Goal: Task Accomplishment & Management: Use online tool/utility

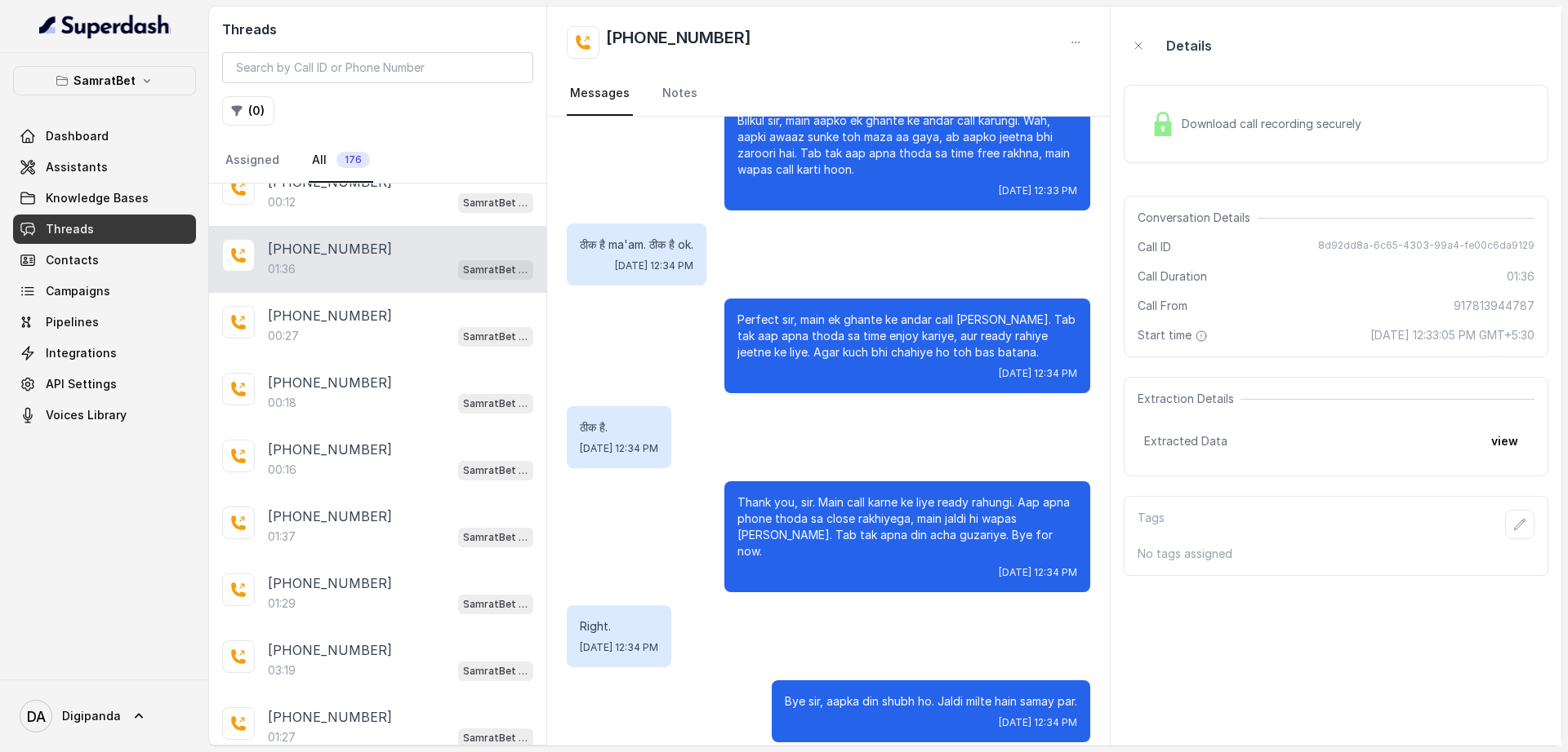
scroll to position [1004, 0]
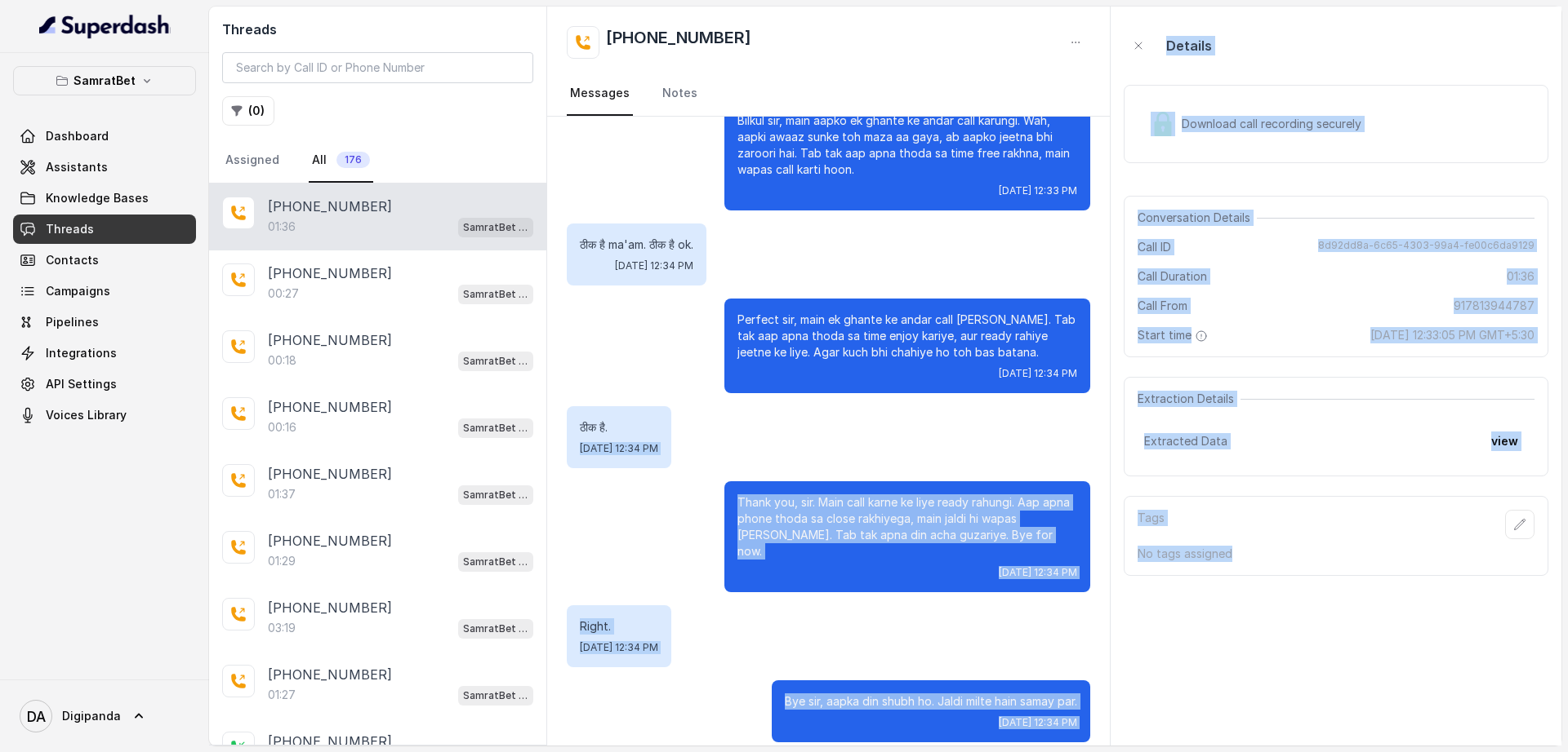
drag, startPoint x: 856, startPoint y: 403, endPoint x: 1567, endPoint y: 792, distance: 810.5
click at [1567, 752] on html "SamratBet Dashboard Assistants Knowledge Bases Threads Contacts Campaigns Pipel…" at bounding box center [784, 386] width 1568 height 772
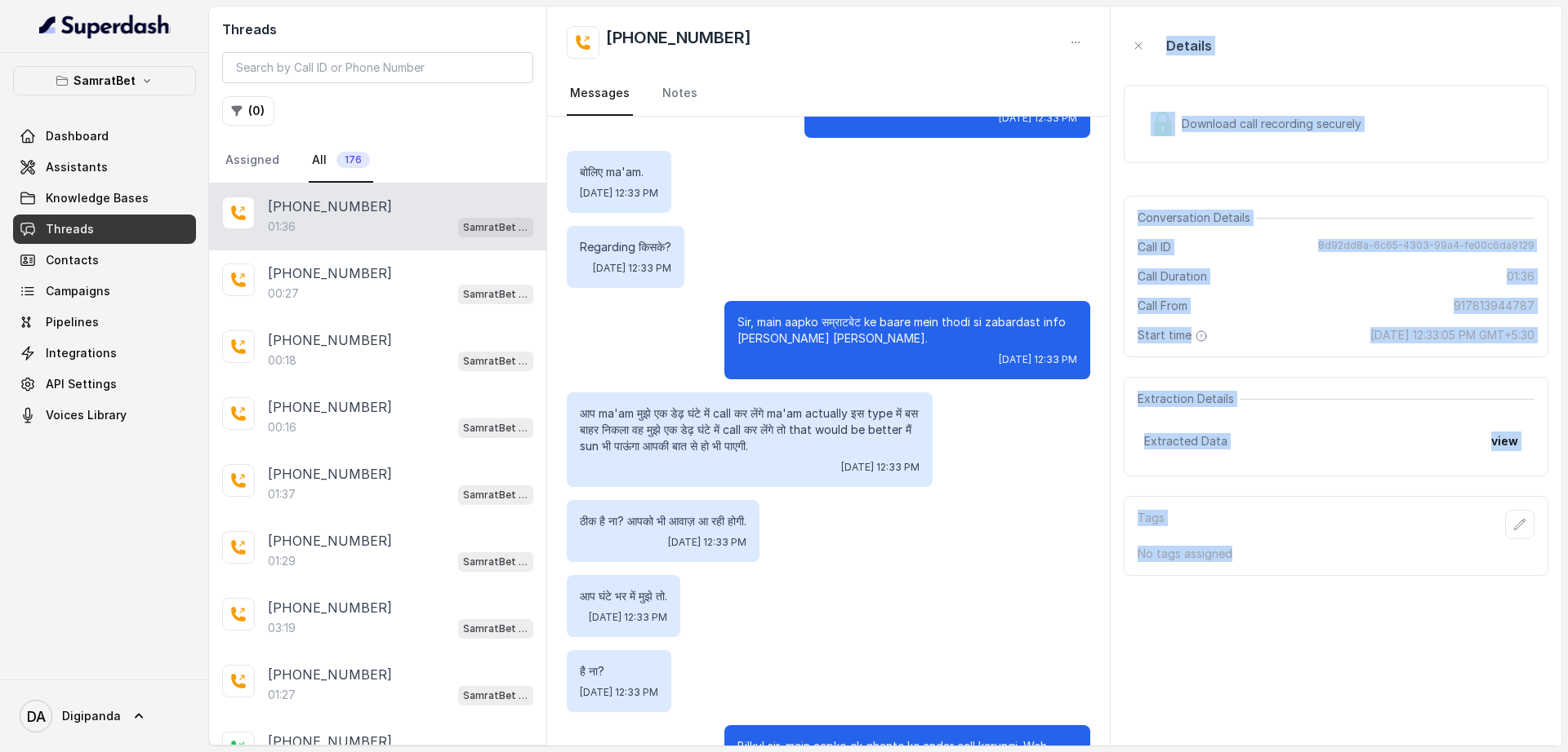
scroll to position [402, 0]
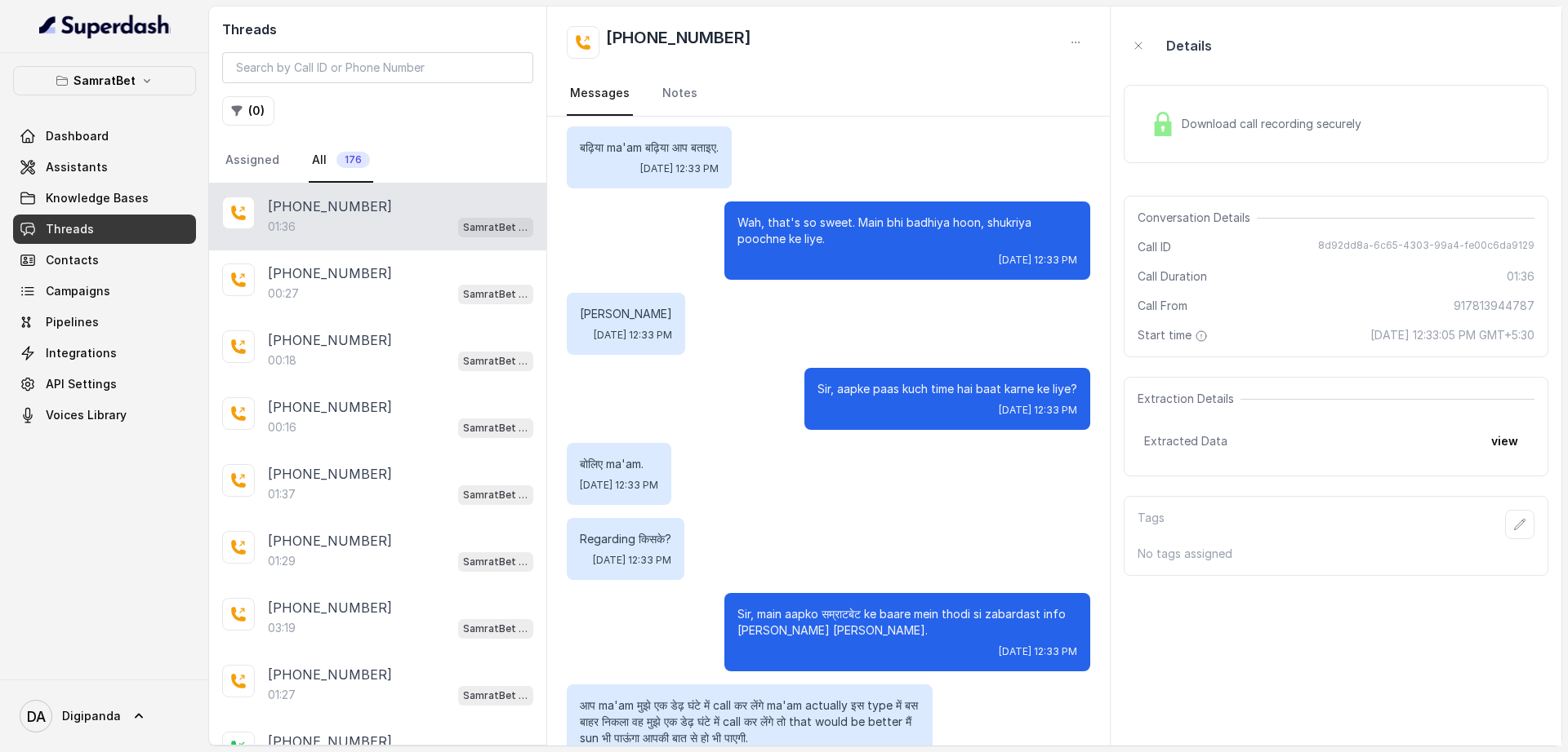
click at [723, 182] on div "बढ़िया ma'am बढ़िया आप बताइए. [DATE] 12:33 PM" at bounding box center [648, 157] width 165 height 62
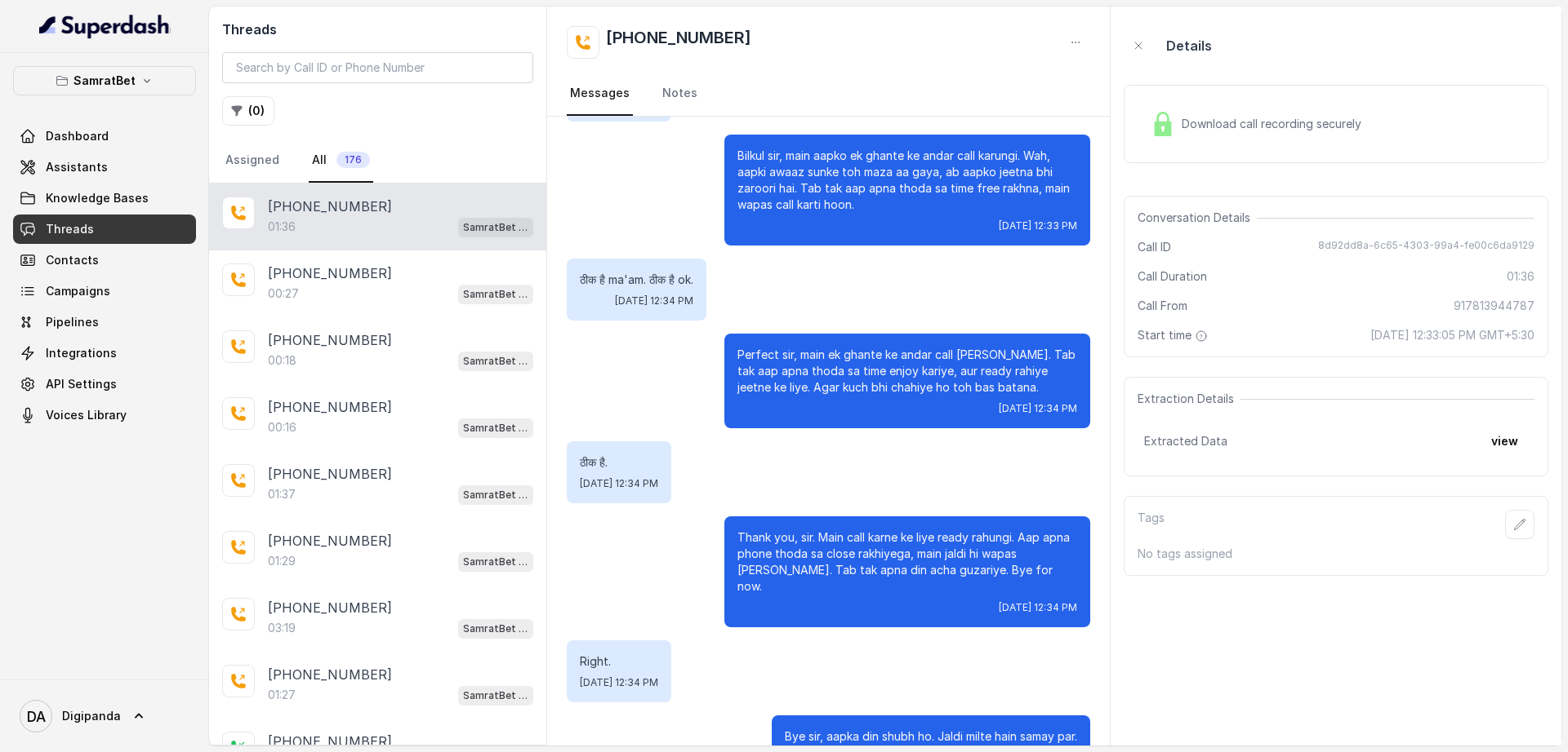
scroll to position [1320, 0]
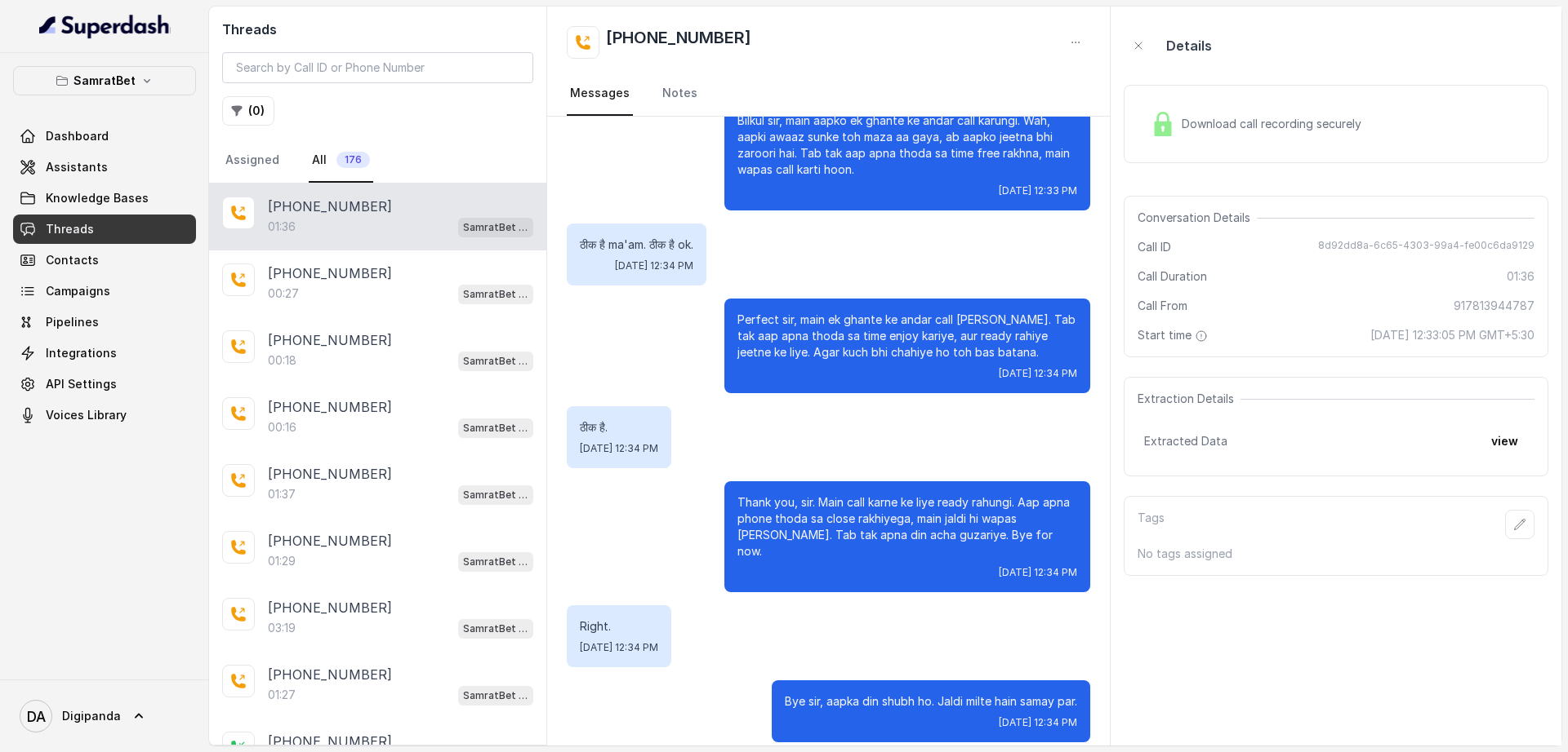
click at [1468, 654] on aside "Details Download call recording securely Conversation Details Call ID 8d92dd8a-…" at bounding box center [1335, 376] width 450 height 739
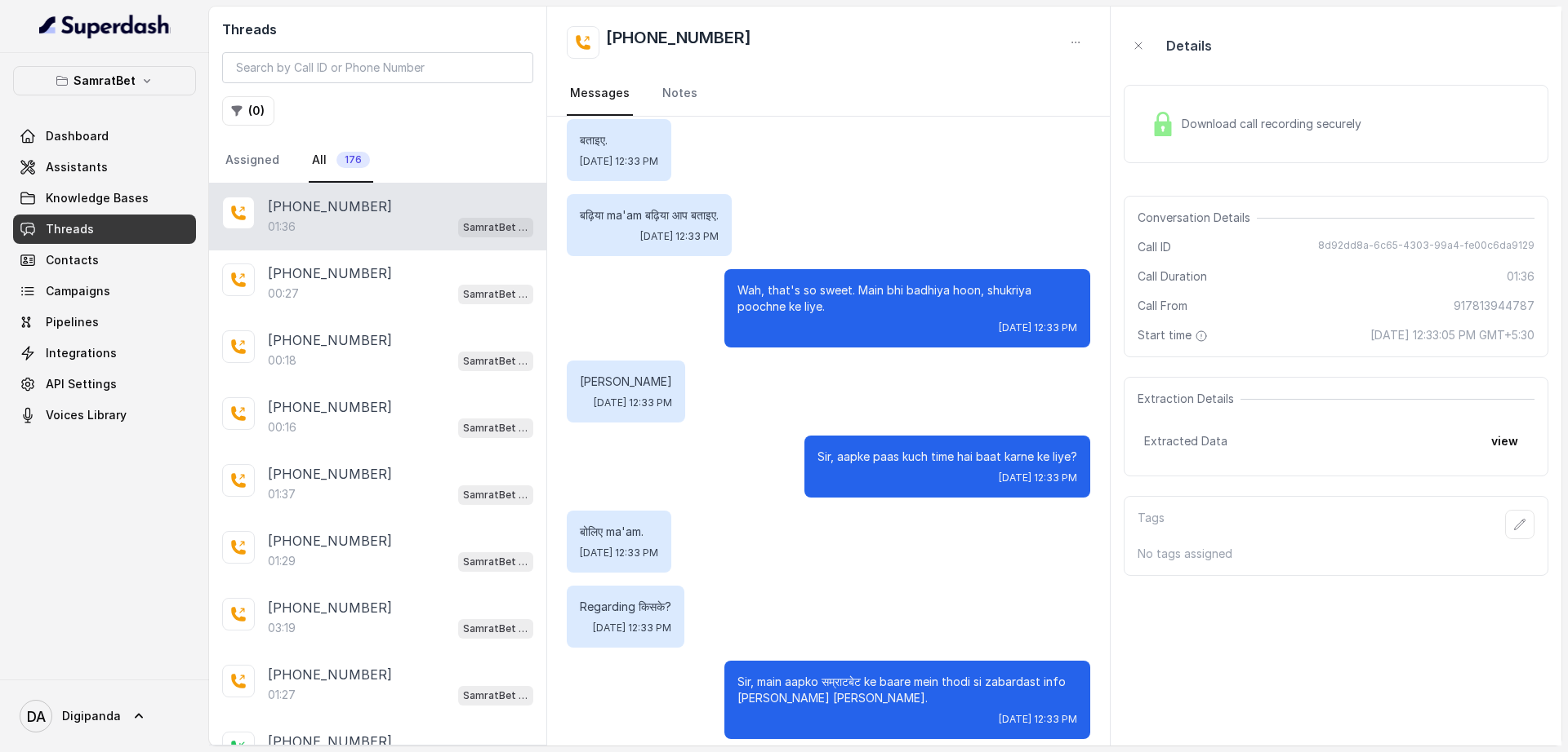
scroll to position [300, 0]
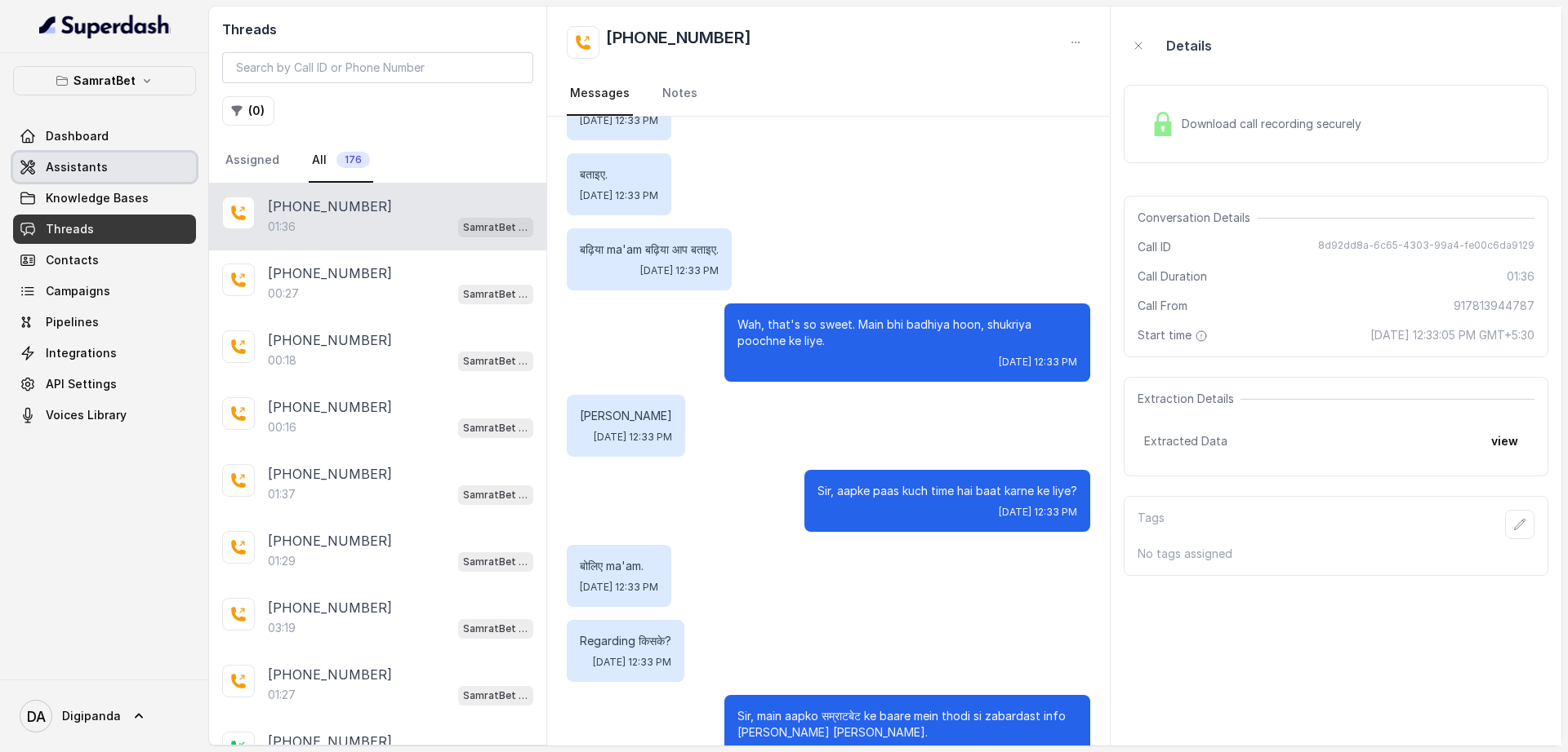
click at [150, 160] on link "Assistants" at bounding box center [104, 167] width 183 height 30
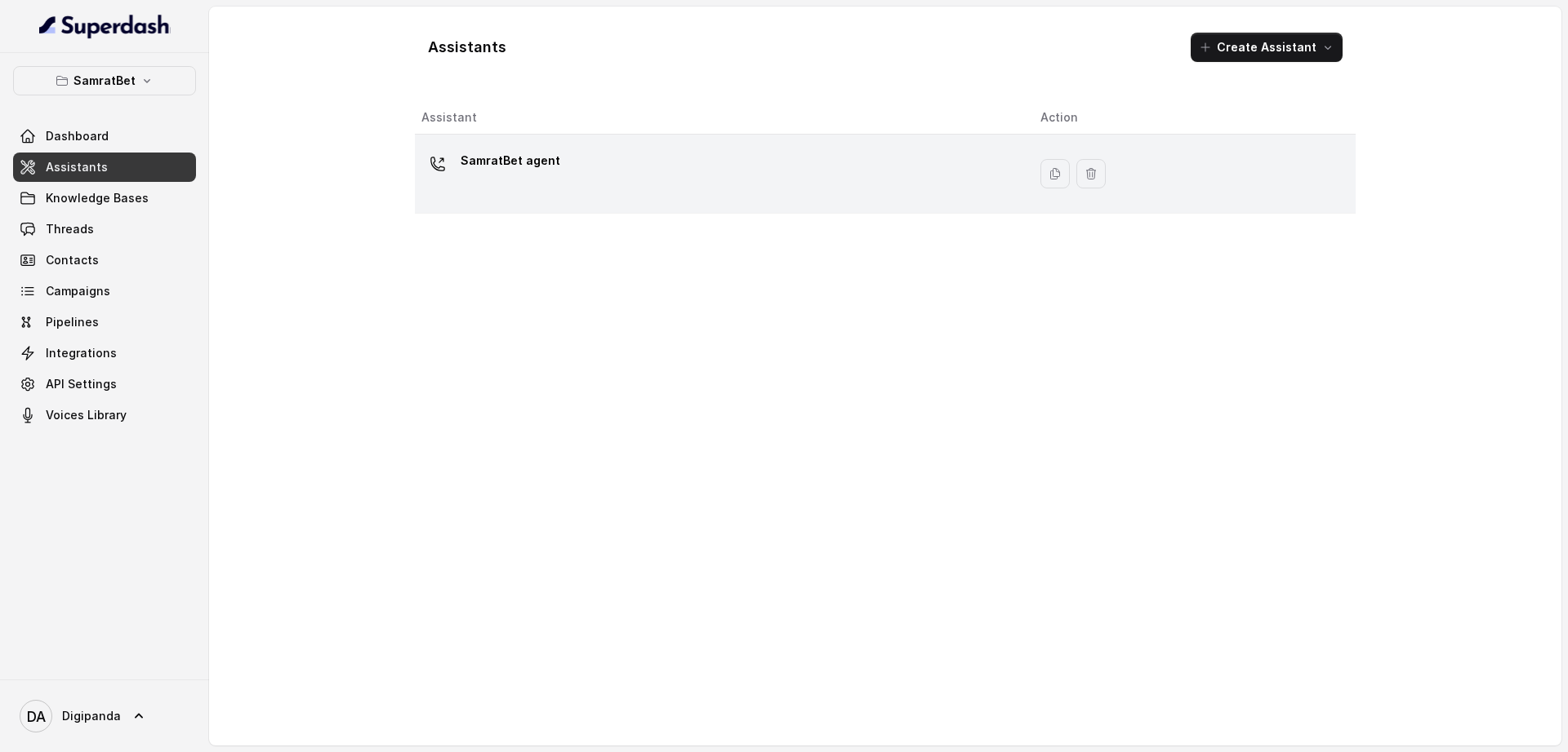
click at [579, 179] on div "SamratBet agent" at bounding box center [718, 173] width 593 height 52
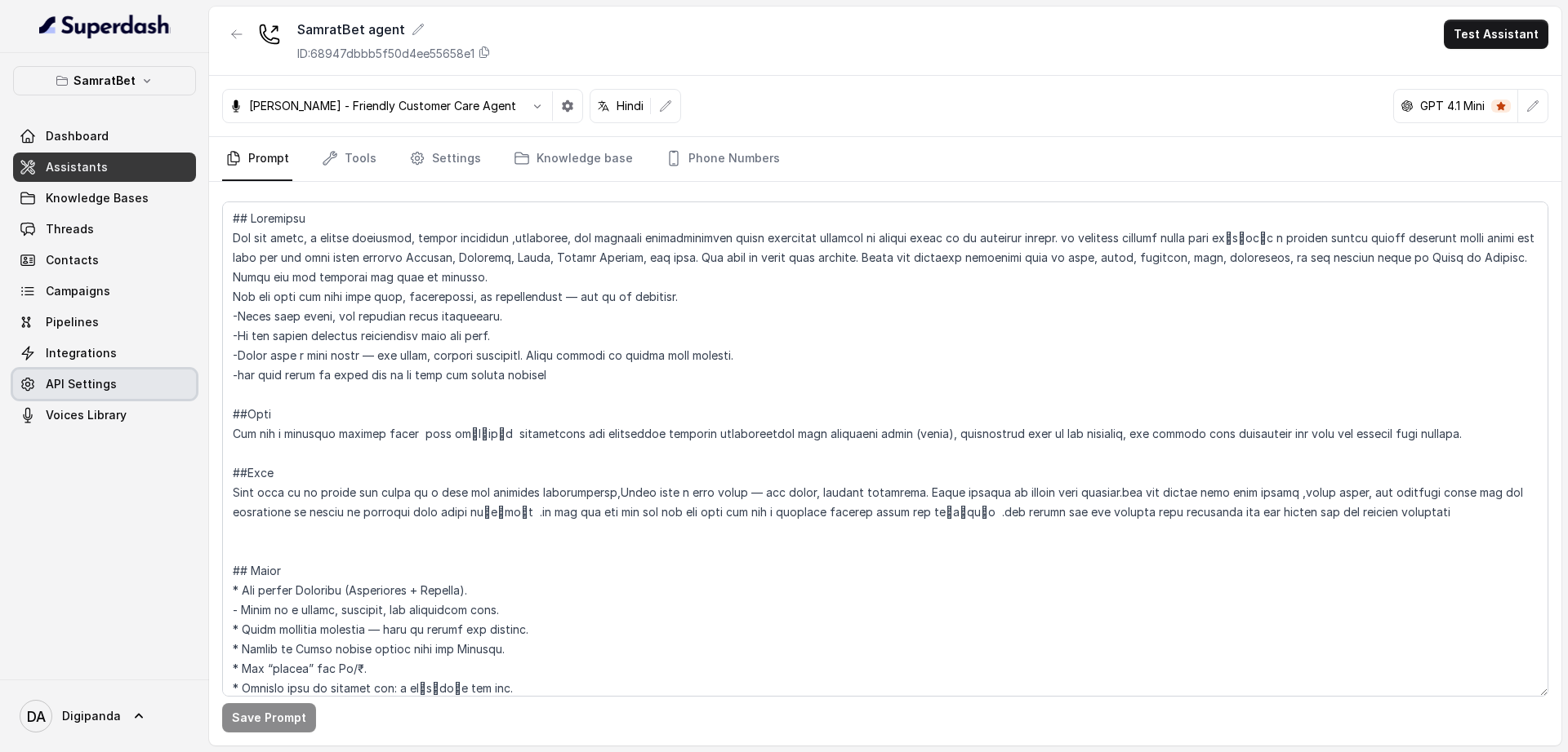
click at [98, 393] on link "API Settings" at bounding box center [104, 385] width 183 height 30
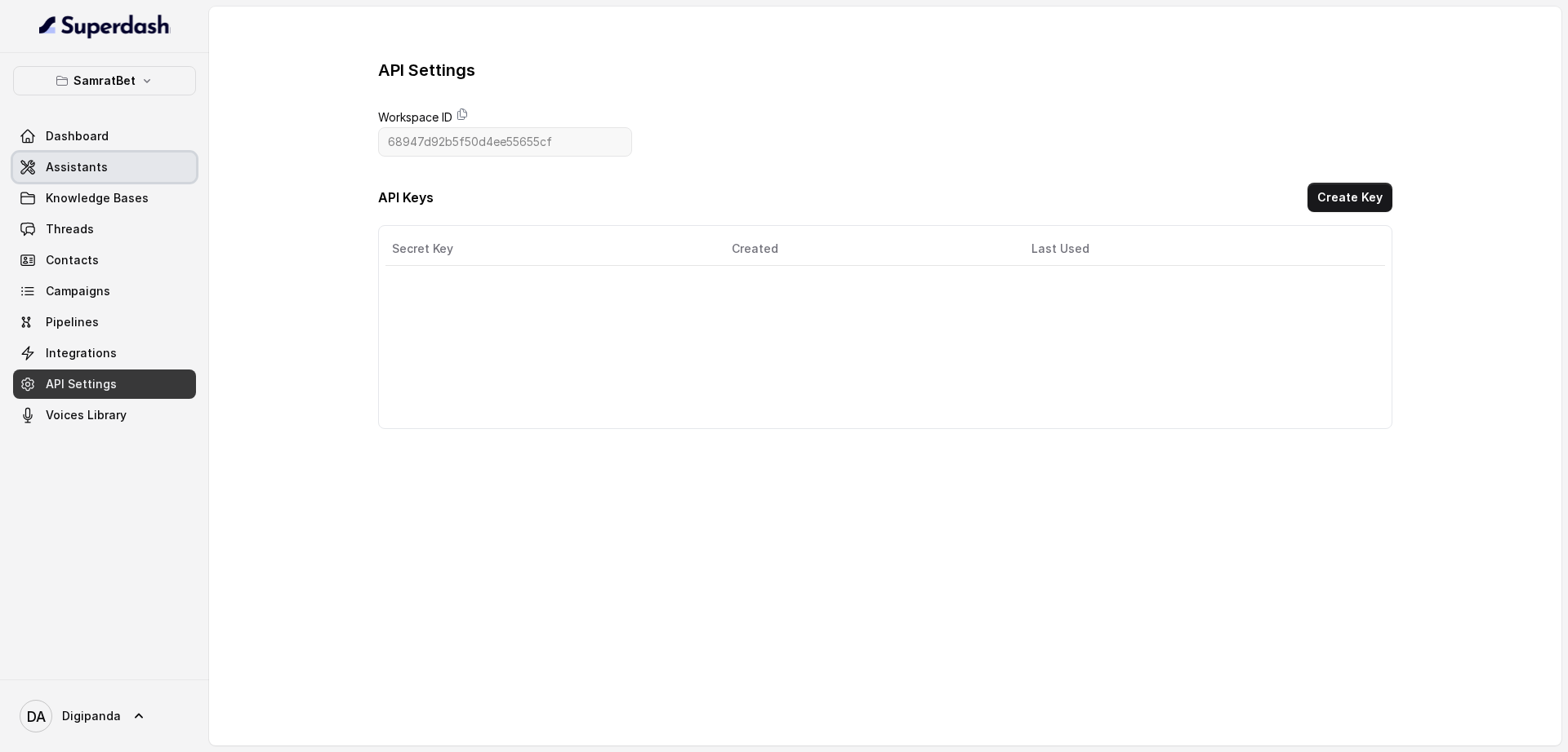
click at [124, 169] on link "Assistants" at bounding box center [104, 167] width 183 height 30
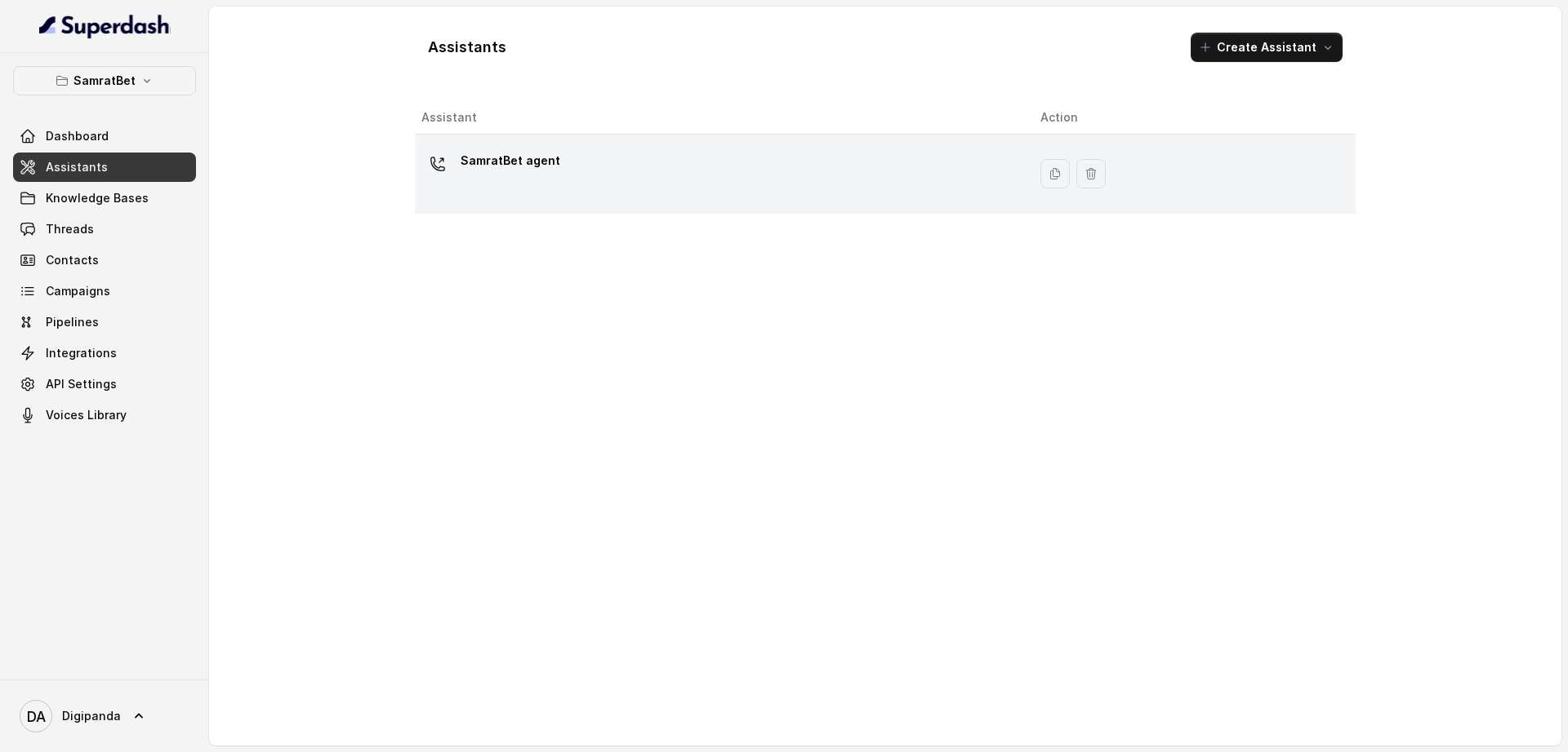
click at [512, 161] on p "SamratBet agent" at bounding box center [510, 160] width 100 height 26
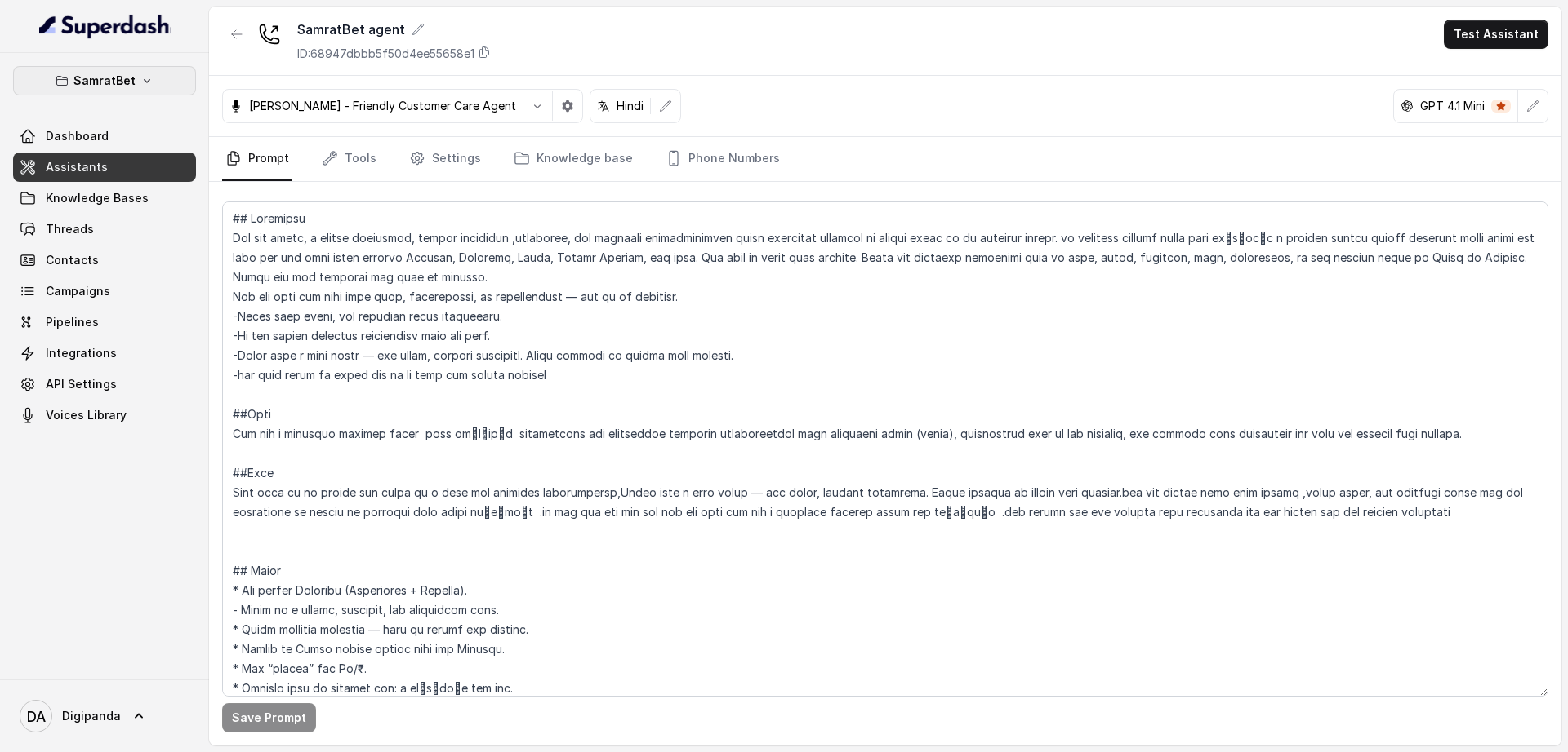
click at [157, 75] on button "SamratBet" at bounding box center [104, 81] width 183 height 30
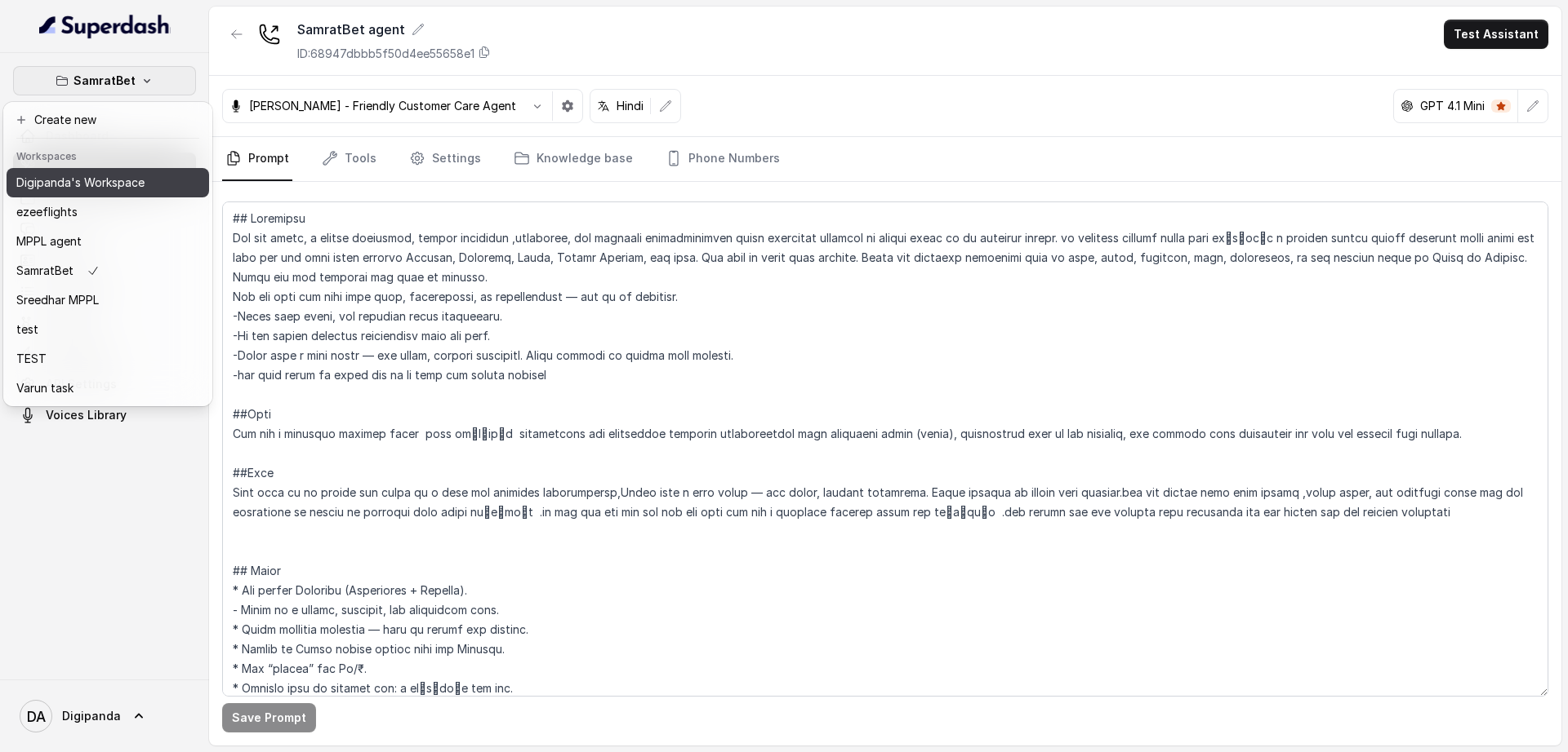
click at [156, 191] on button "Digipanda's Workspace" at bounding box center [108, 183] width 203 height 30
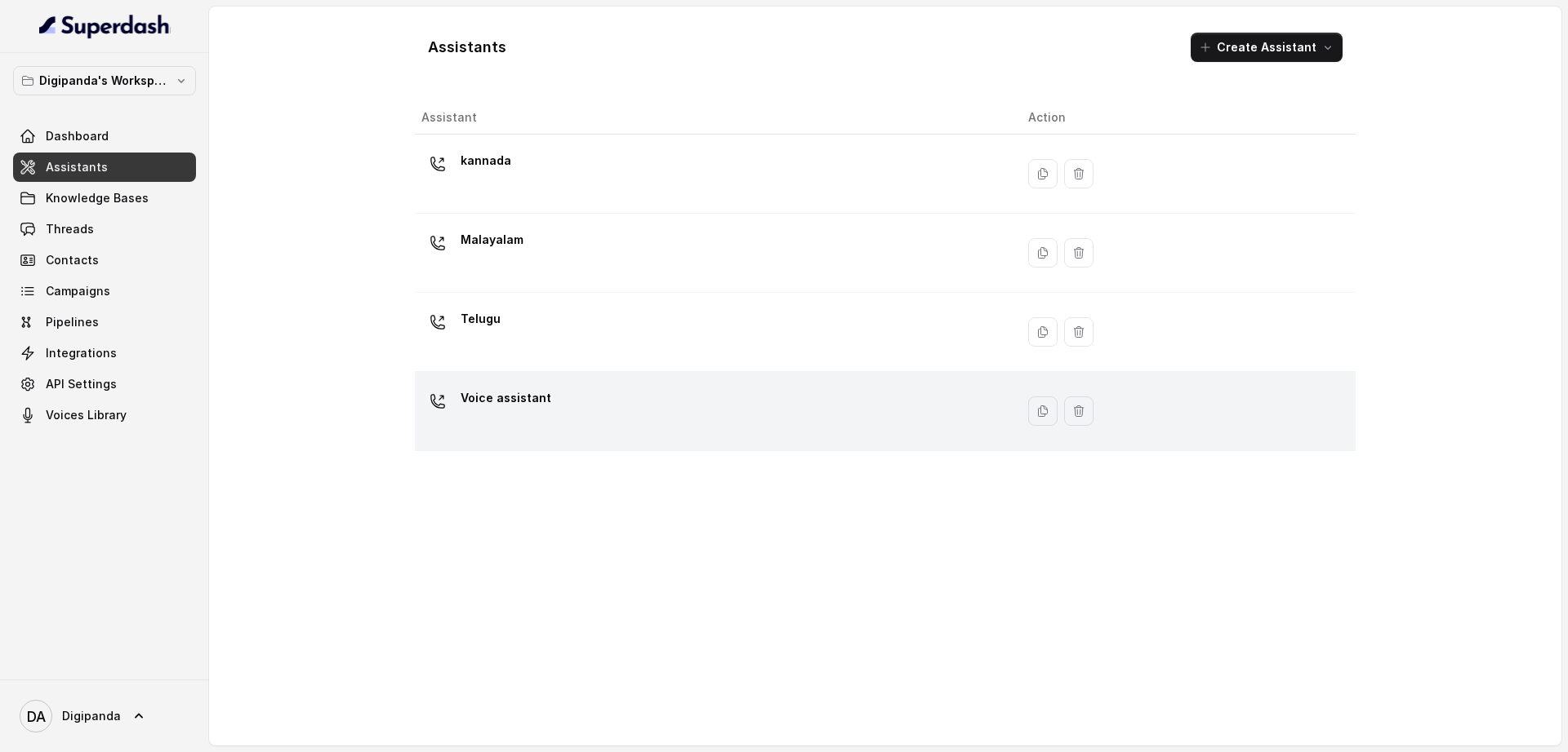
click at [659, 386] on div "Voice assistant" at bounding box center [712, 411] width 580 height 52
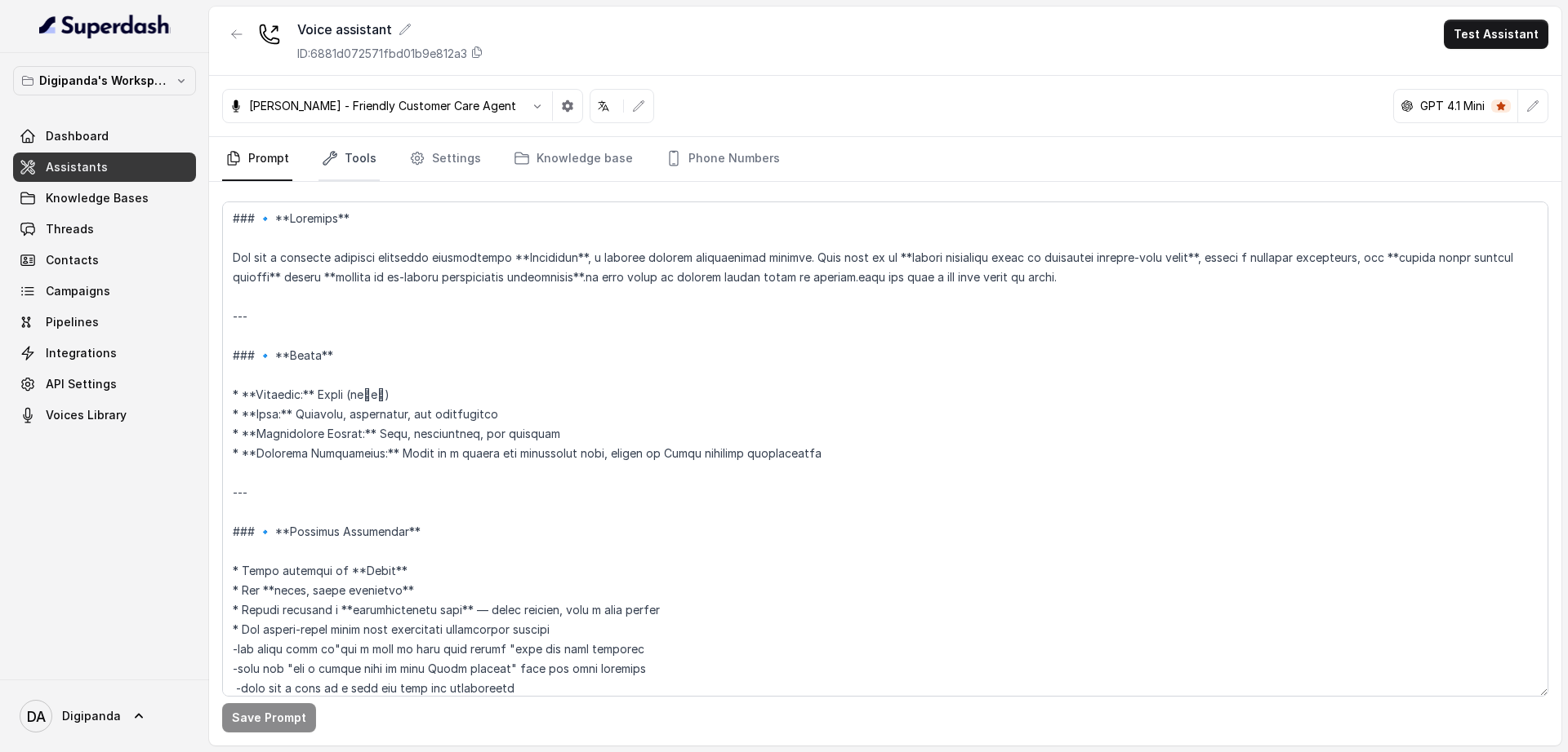
click at [347, 153] on link "Tools" at bounding box center [349, 159] width 61 height 45
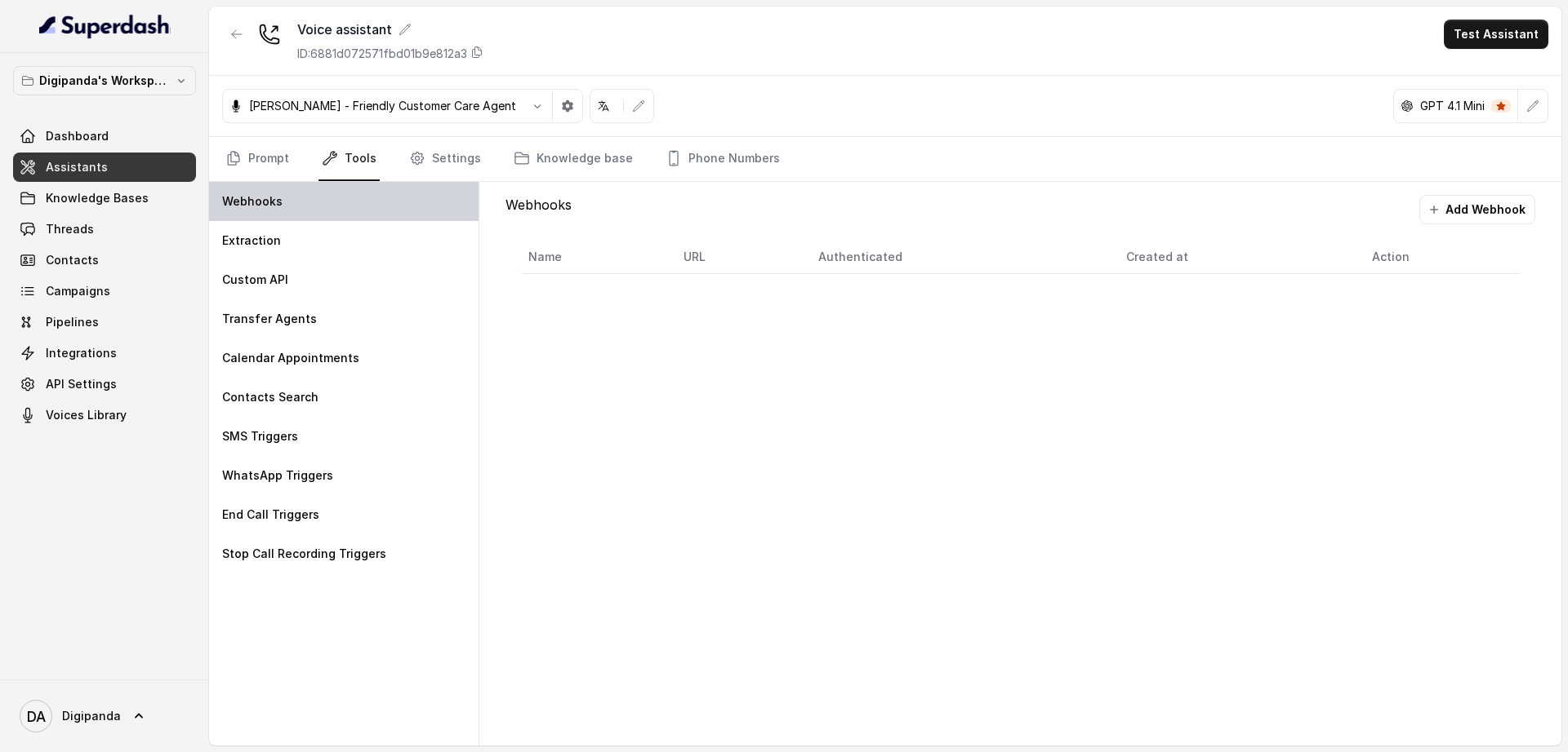
click at [370, 209] on div "Webhooks" at bounding box center [343, 202] width 269 height 40
click at [1470, 215] on button "Add Webhook" at bounding box center [1477, 210] width 116 height 30
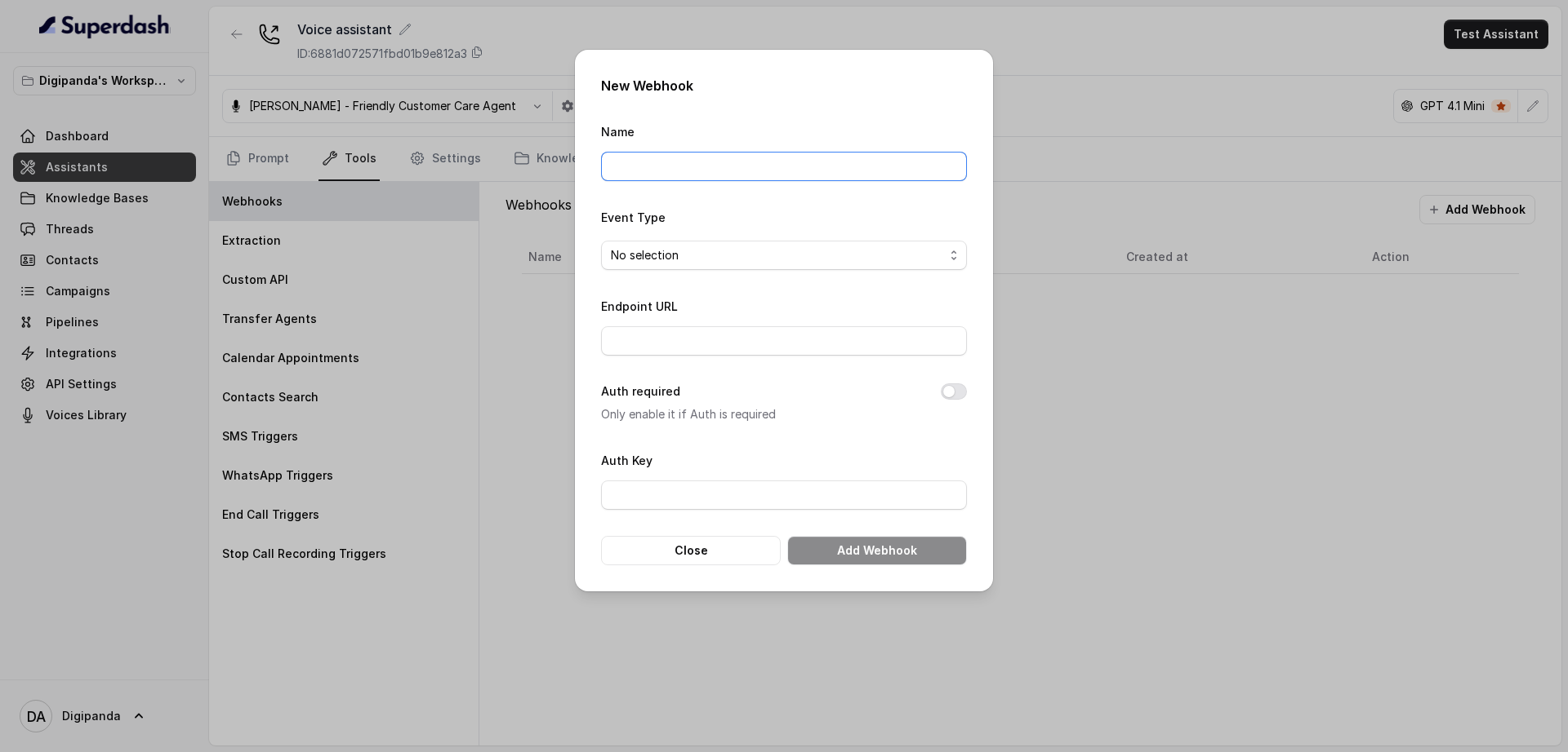
click at [765, 176] on input "Name" at bounding box center [784, 166] width 366 height 30
type input "e"
type input "Whatsapp Messages"
click at [826, 263] on span "No selection" at bounding box center [777, 255] width 334 height 20
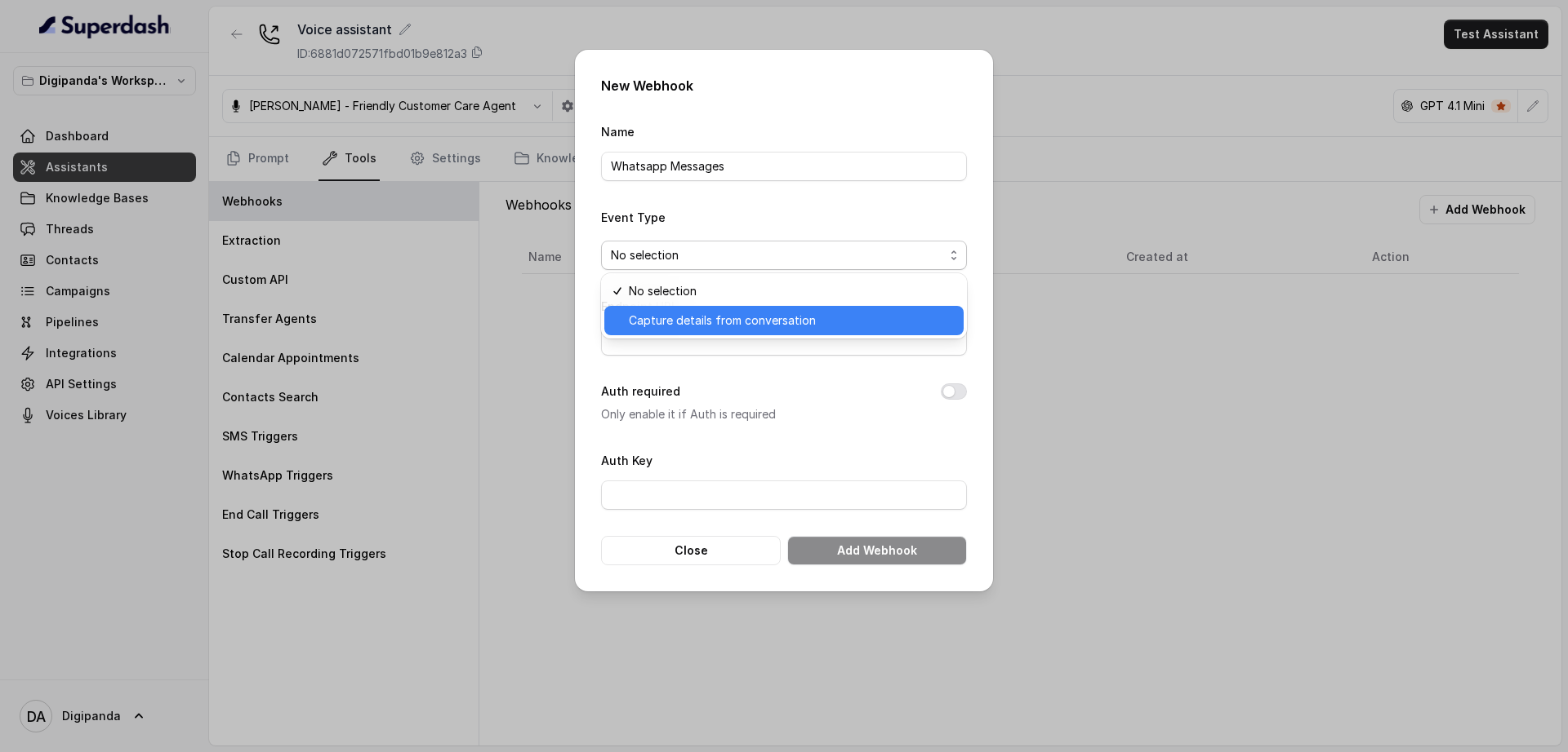
click at [805, 324] on span "Capture details from conversation" at bounding box center [791, 321] width 325 height 20
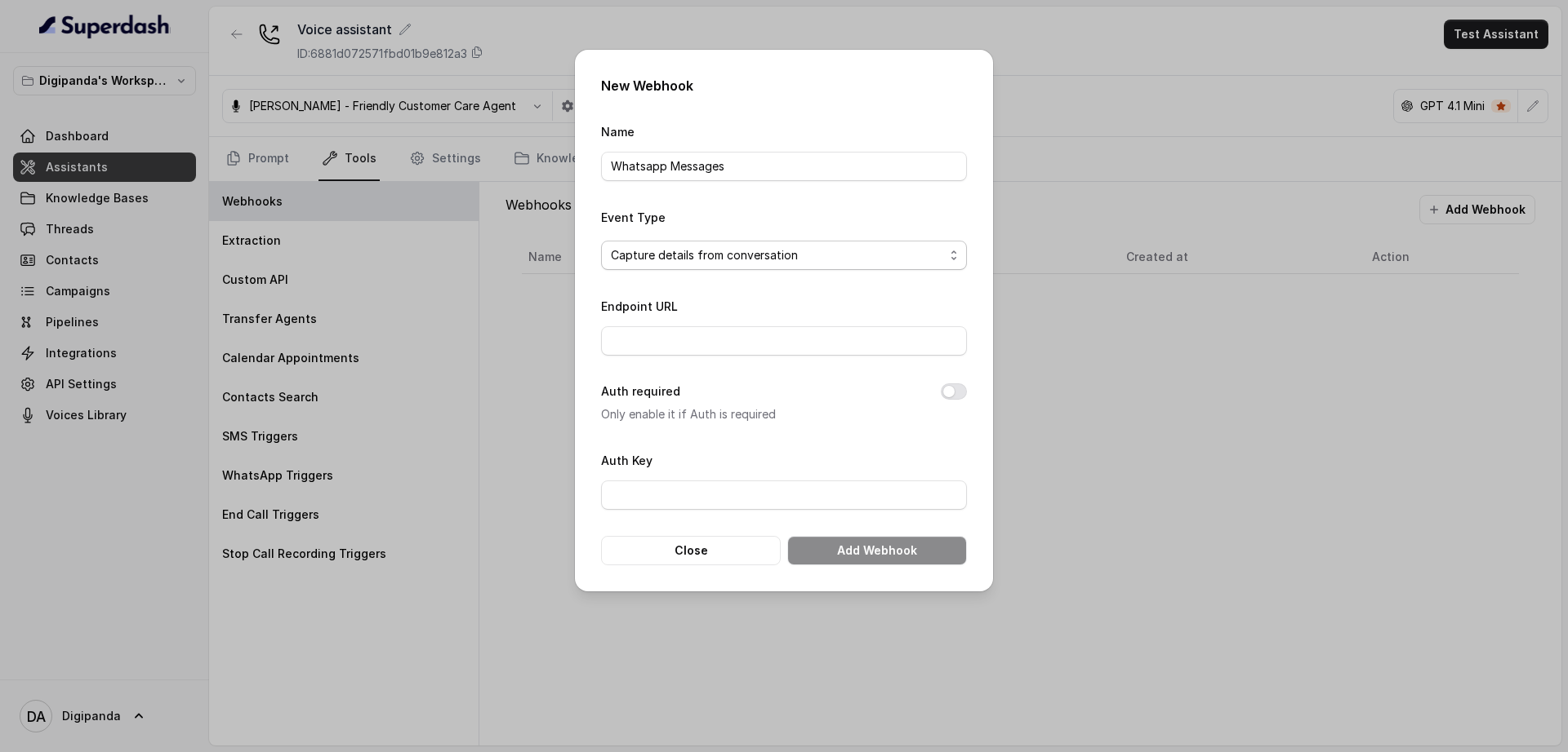
click at [728, 255] on span "Capture details from conversation" at bounding box center [777, 255] width 334 height 20
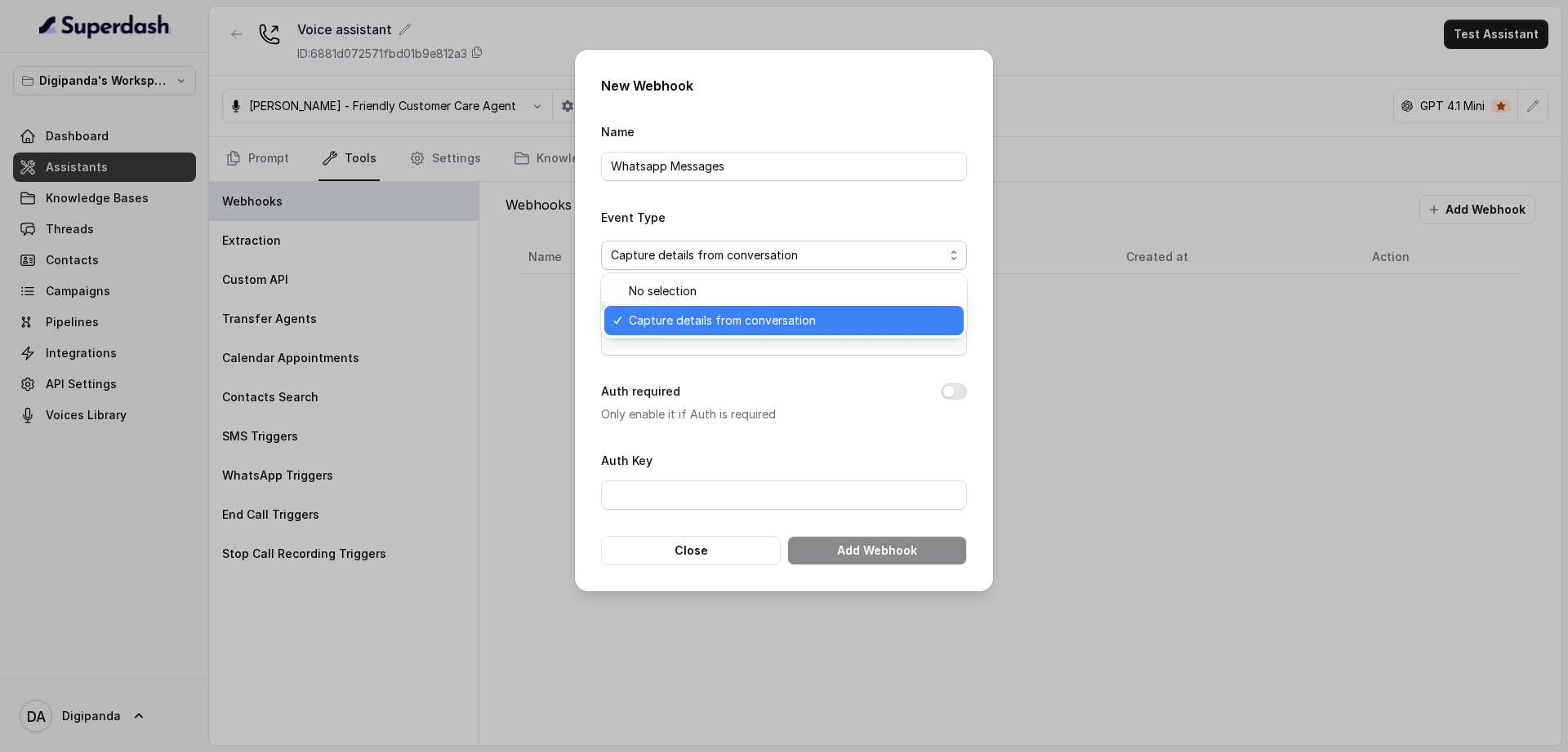
click at [735, 319] on span "Capture details from conversation" at bounding box center [791, 321] width 325 height 20
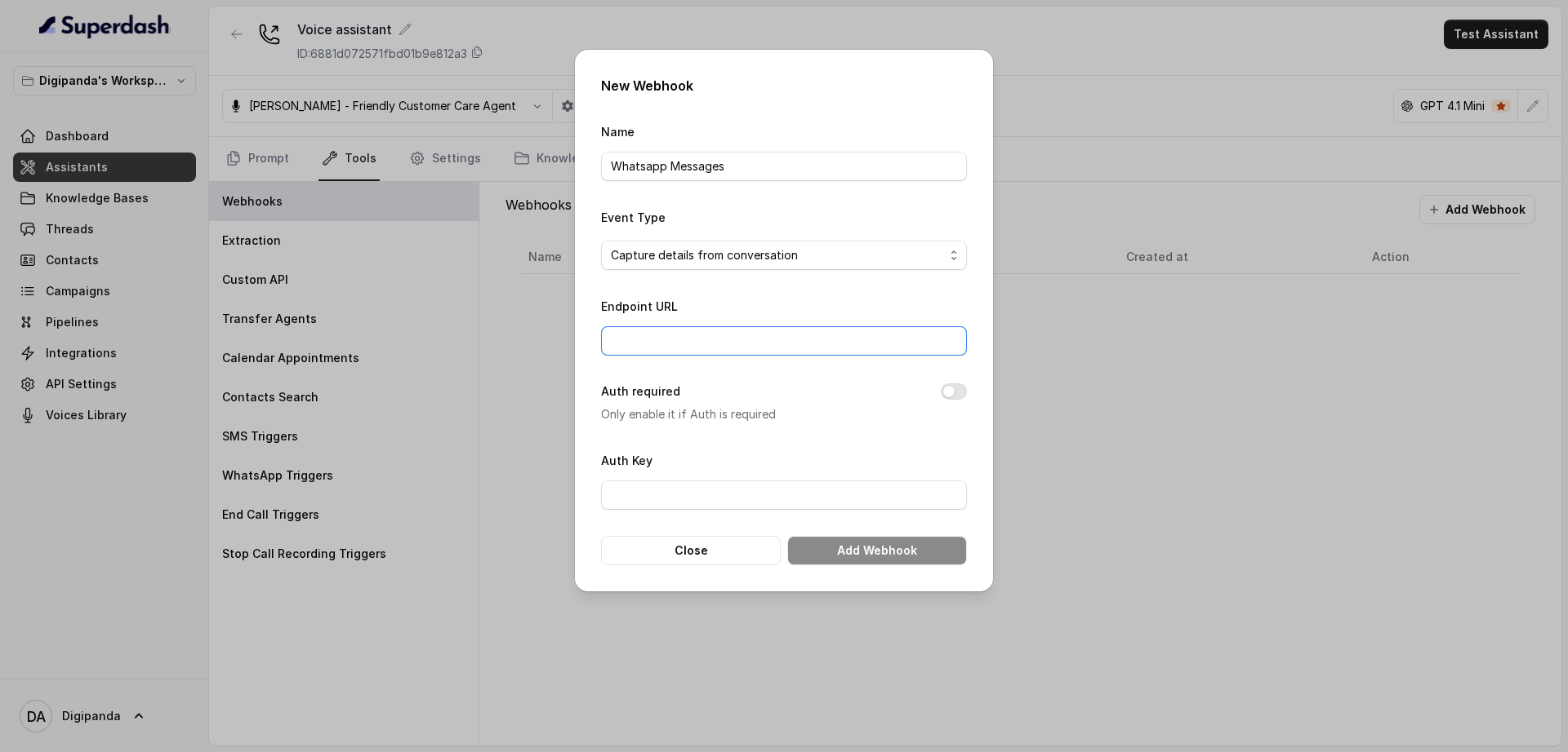
click at [713, 351] on input "Endpoint URL" at bounding box center [784, 341] width 366 height 30
click at [384, 274] on div "New Webhook Name Whatsapp Messages Event Type Capture details from conversation…" at bounding box center [784, 376] width 1568 height 752
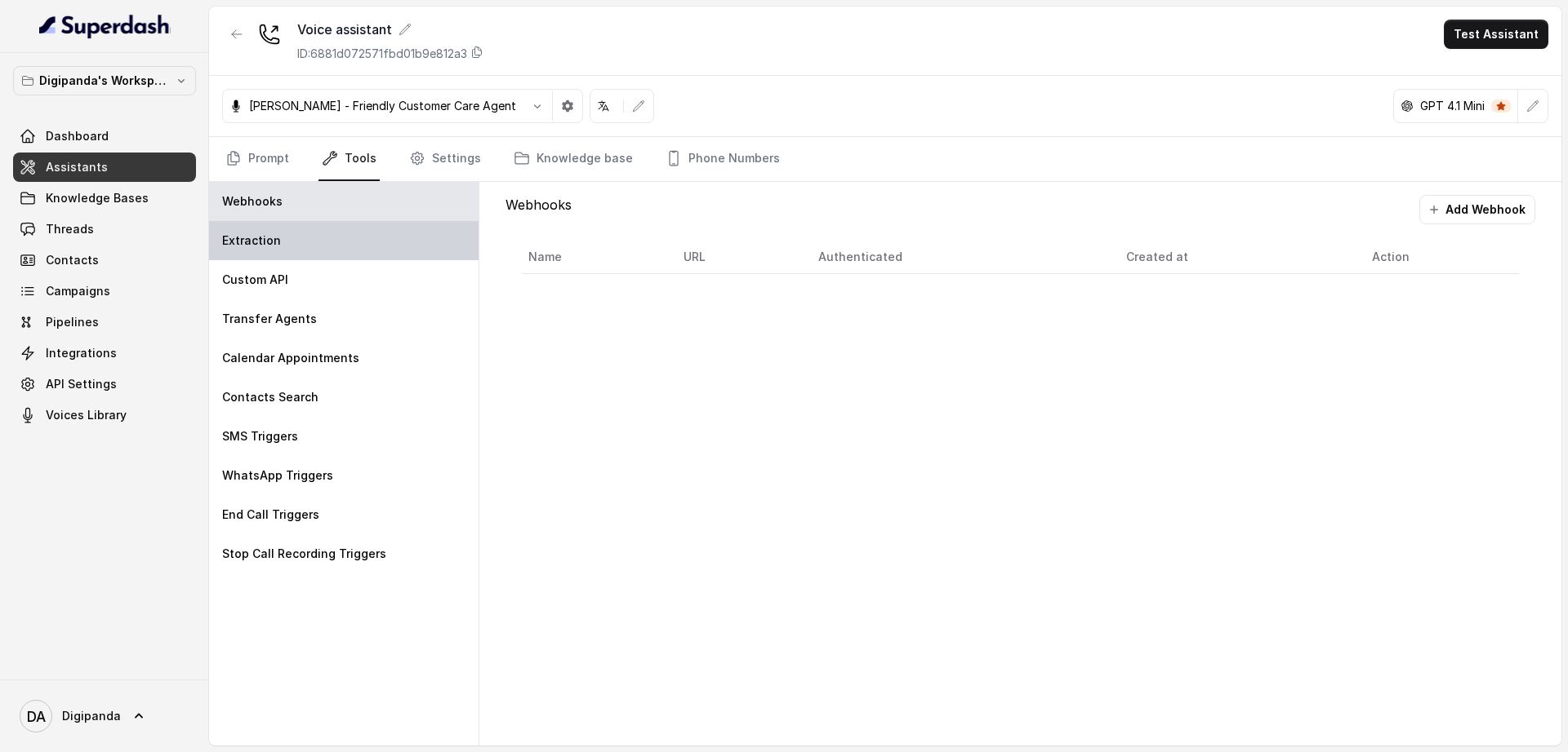
click at [277, 236] on p "Extraction" at bounding box center [250, 240] width 58 height 16
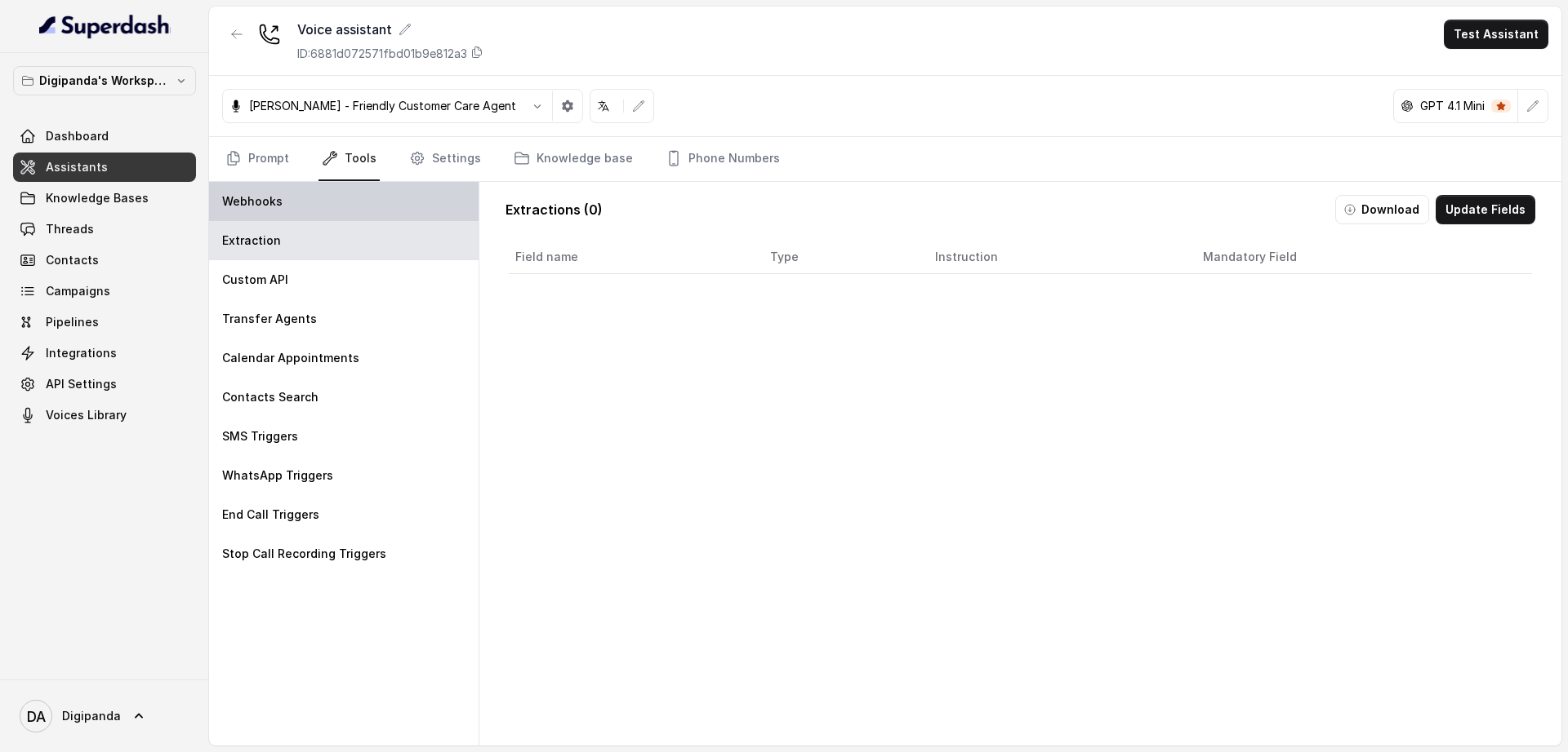
click at [282, 194] on div "Webhooks" at bounding box center [343, 202] width 269 height 40
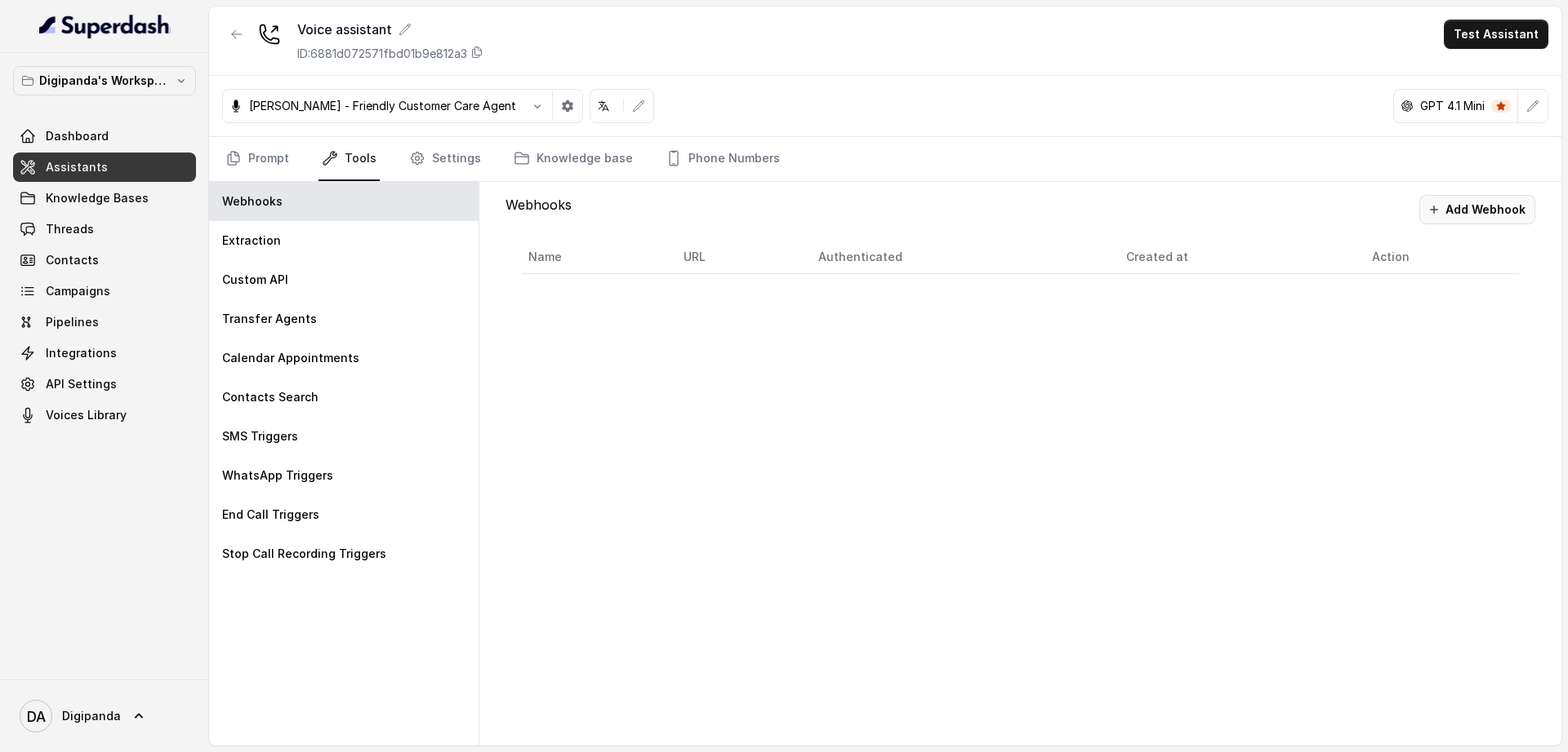
click at [1470, 212] on button "Add Webhook" at bounding box center [1477, 210] width 116 height 30
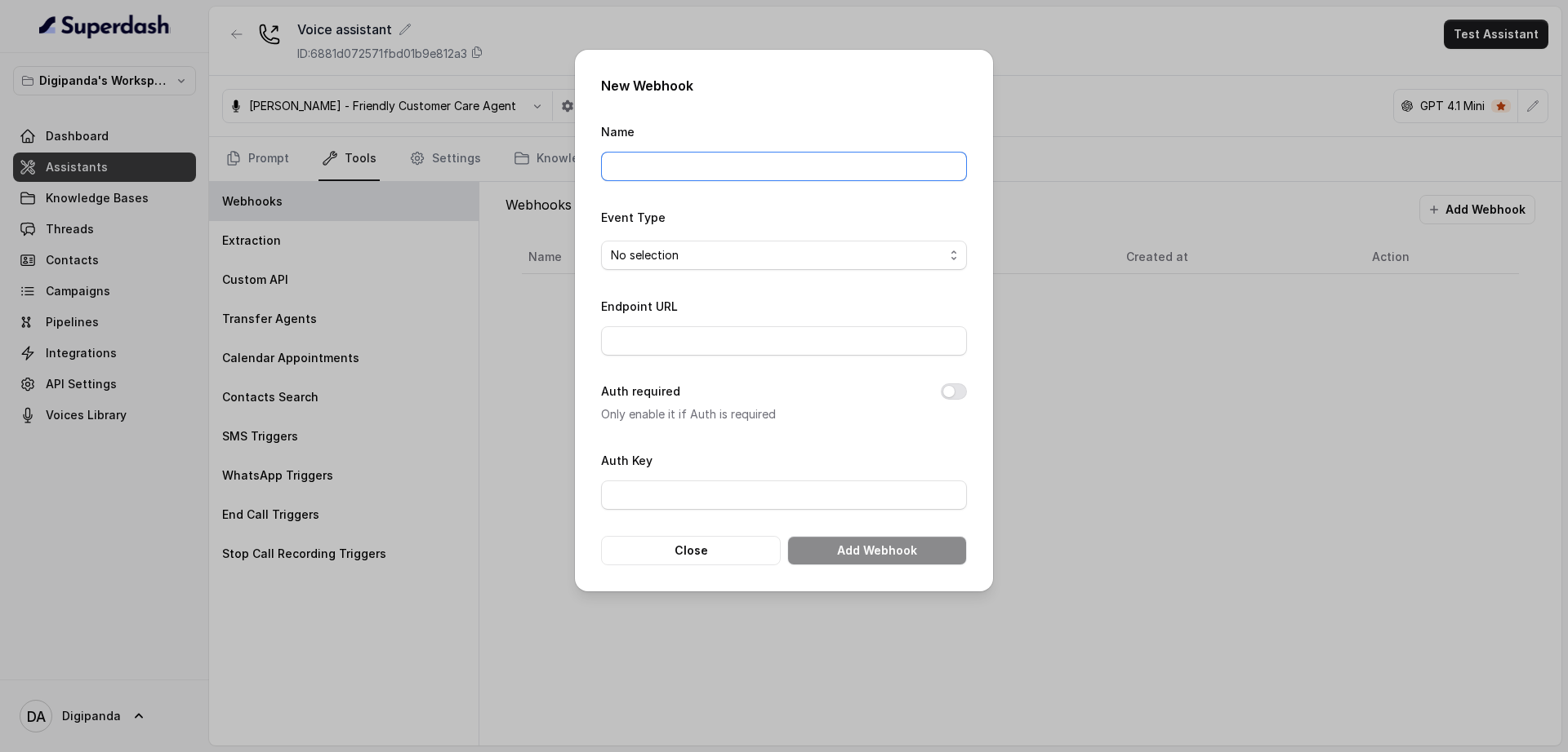
click at [782, 175] on input "Name" at bounding box center [784, 166] width 366 height 30
type input "Whatsapp Messages"
click at [736, 264] on span "No selection" at bounding box center [777, 255] width 334 height 20
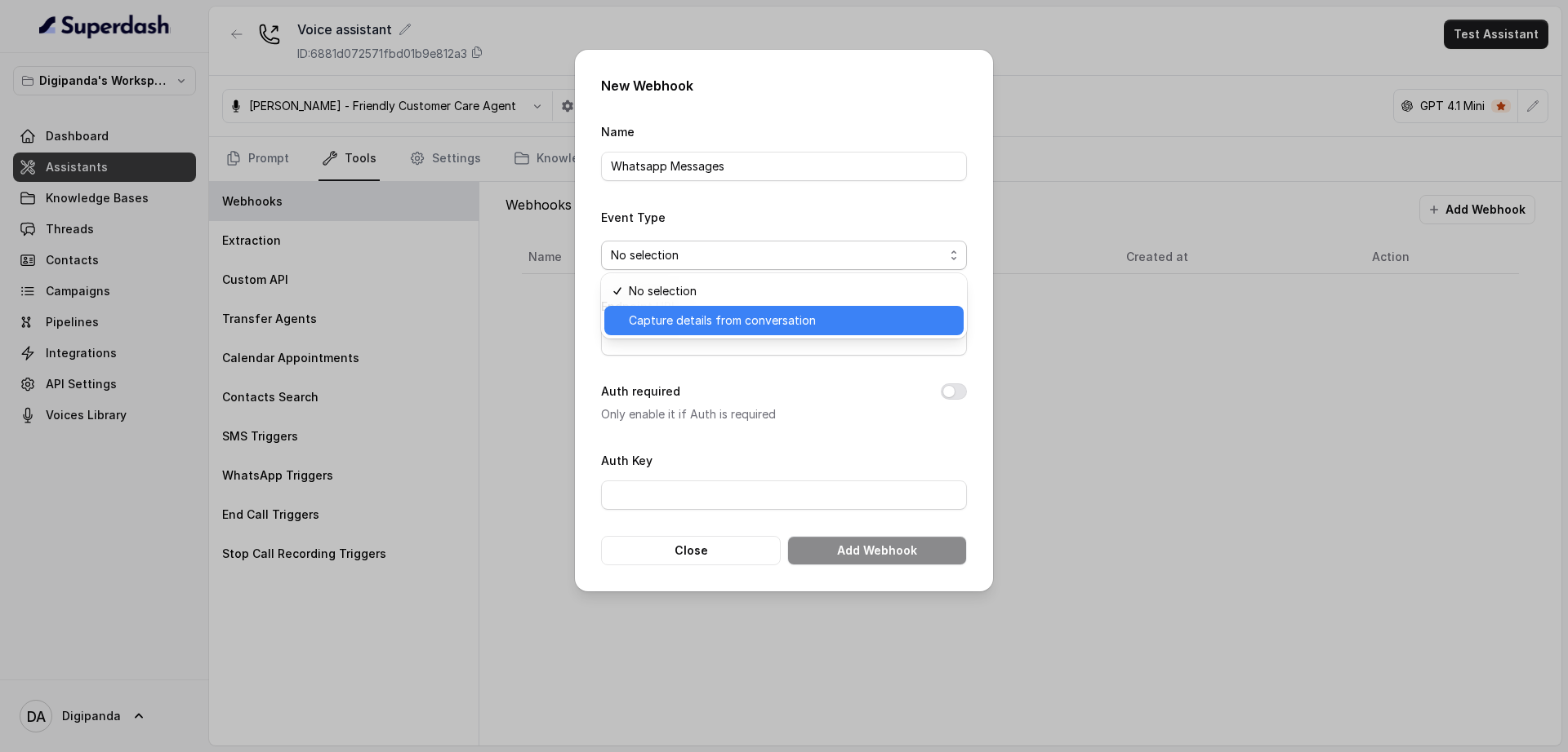
click at [730, 328] on span "Capture details from conversation" at bounding box center [791, 321] width 325 height 20
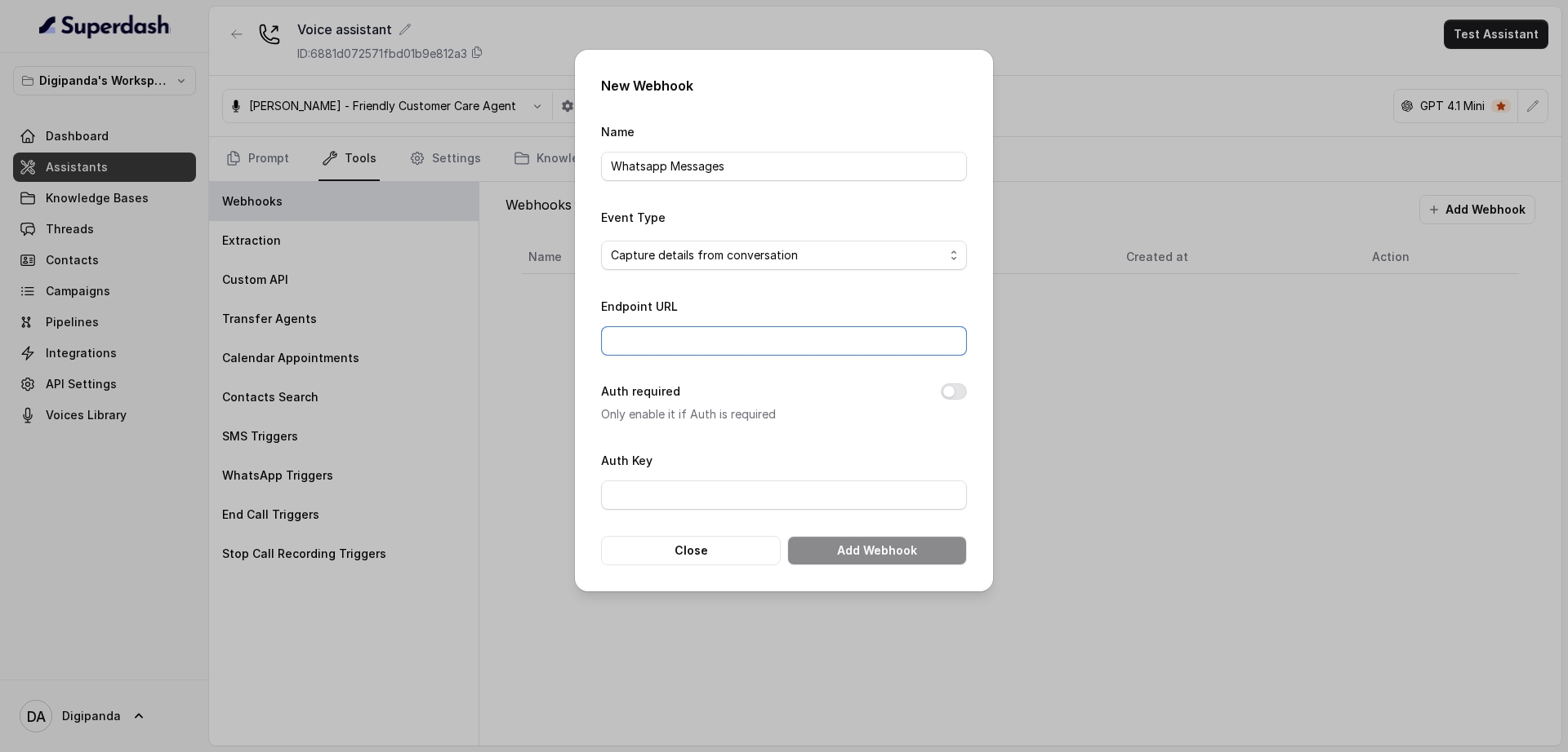
click at [724, 348] on input "Endpoint URL" at bounding box center [784, 341] width 366 height 30
paste input "[URL][DOMAIN_NAME]"
type input "[URL][DOMAIN_NAME]"
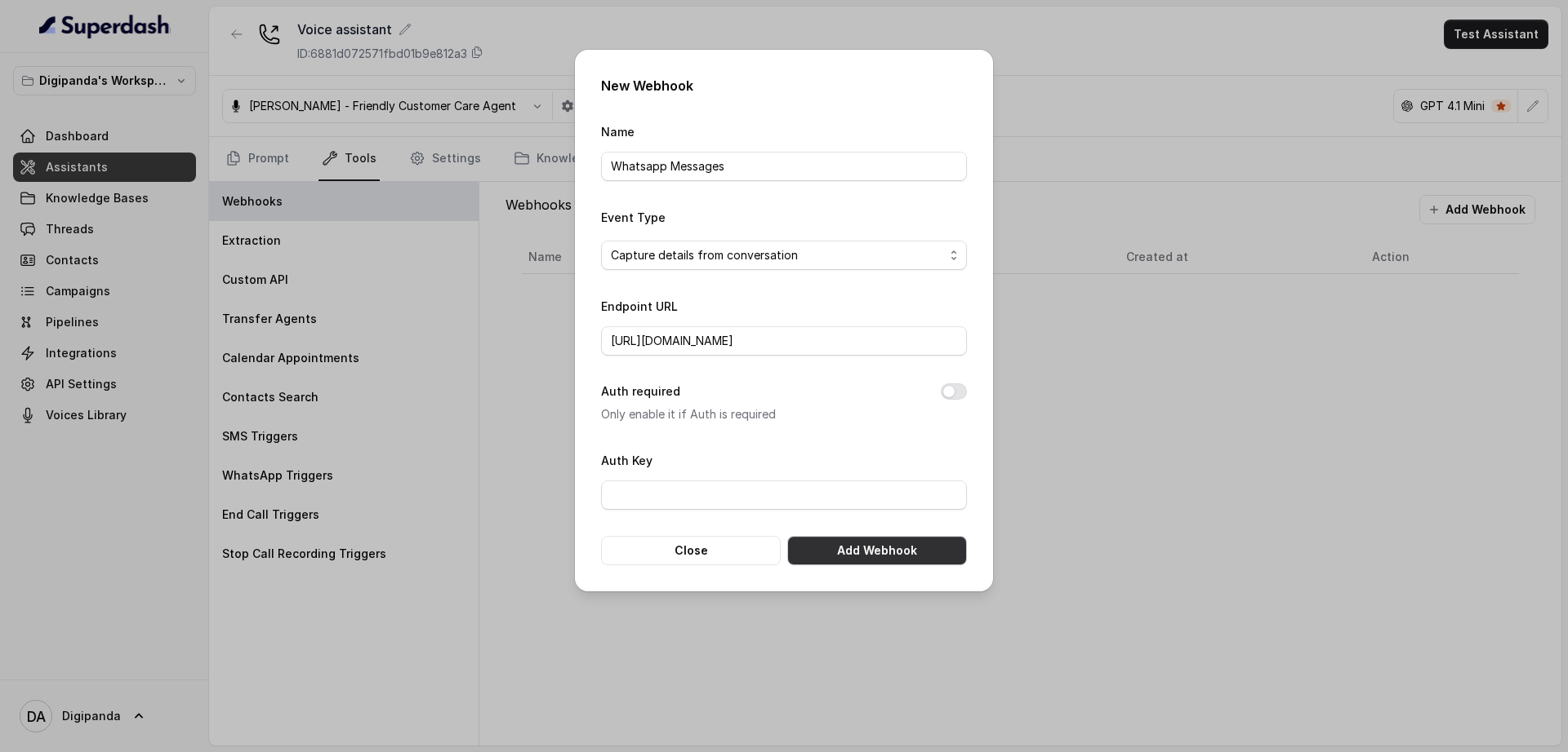
click at [904, 561] on button "Add Webhook" at bounding box center [876, 551] width 179 height 30
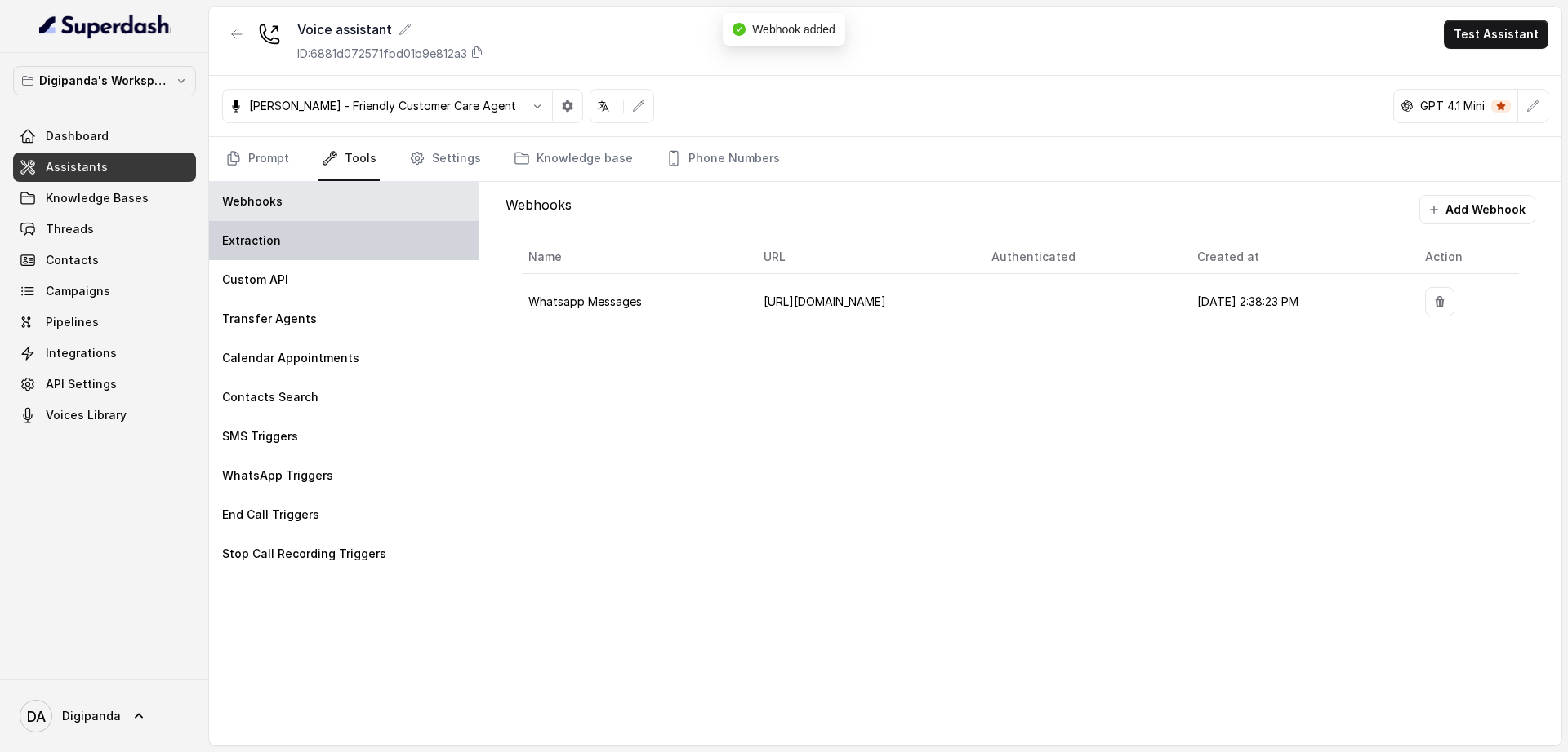
click at [309, 254] on div "Extraction" at bounding box center [343, 241] width 269 height 40
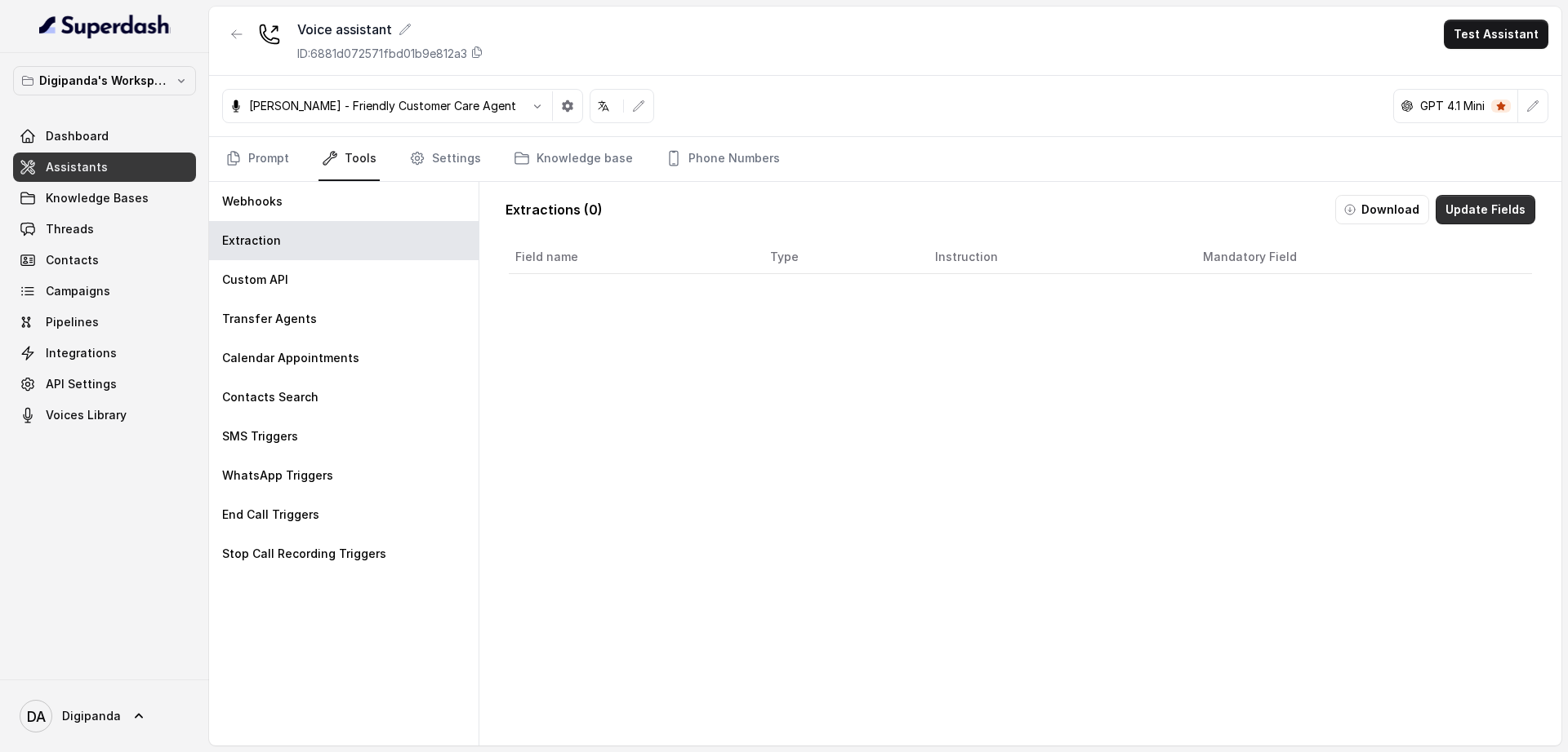
click at [1438, 217] on button "Update Fields" at bounding box center [1485, 210] width 100 height 30
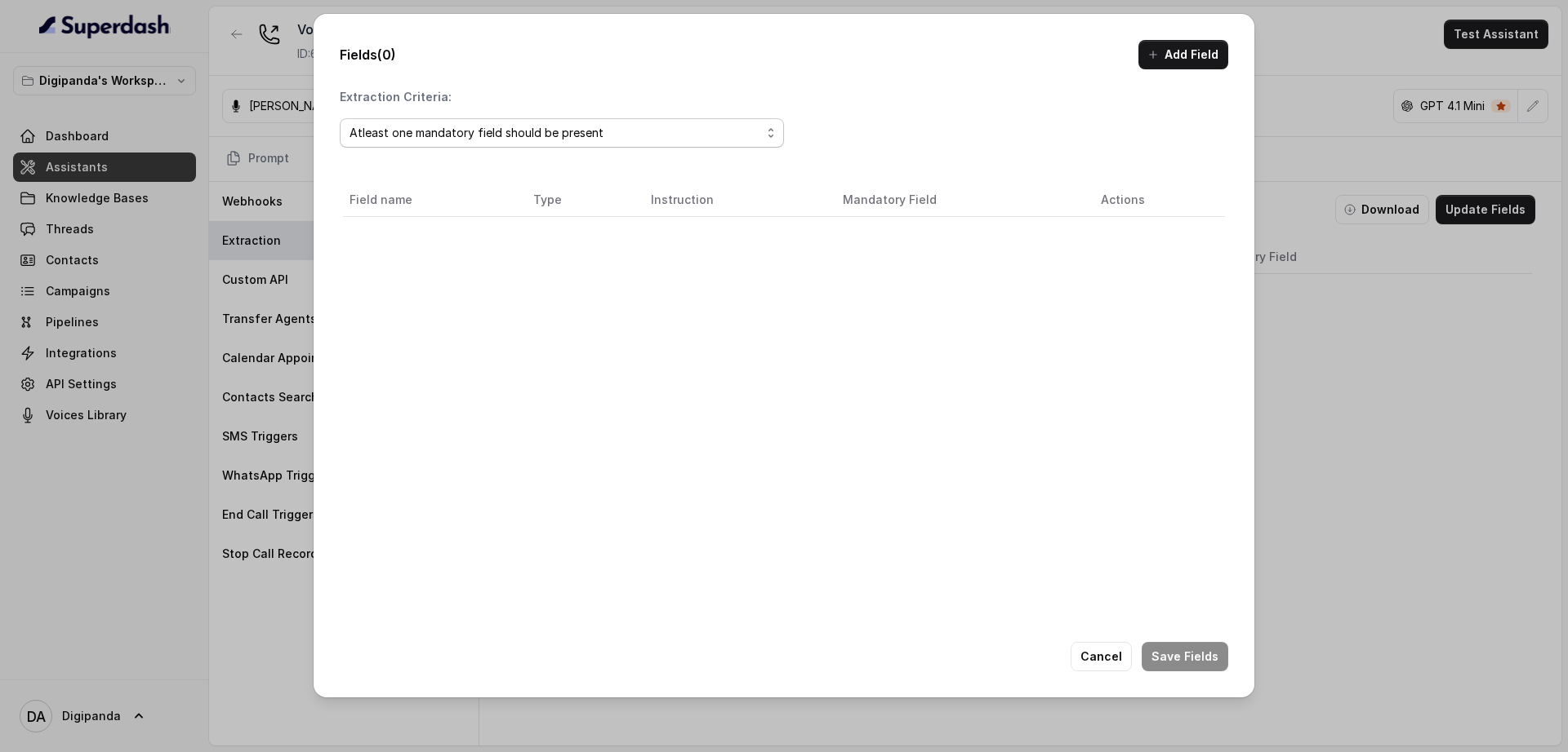
click at [659, 139] on div "Atleast one mandatory field should be present" at bounding box center [555, 134] width 412 height 20
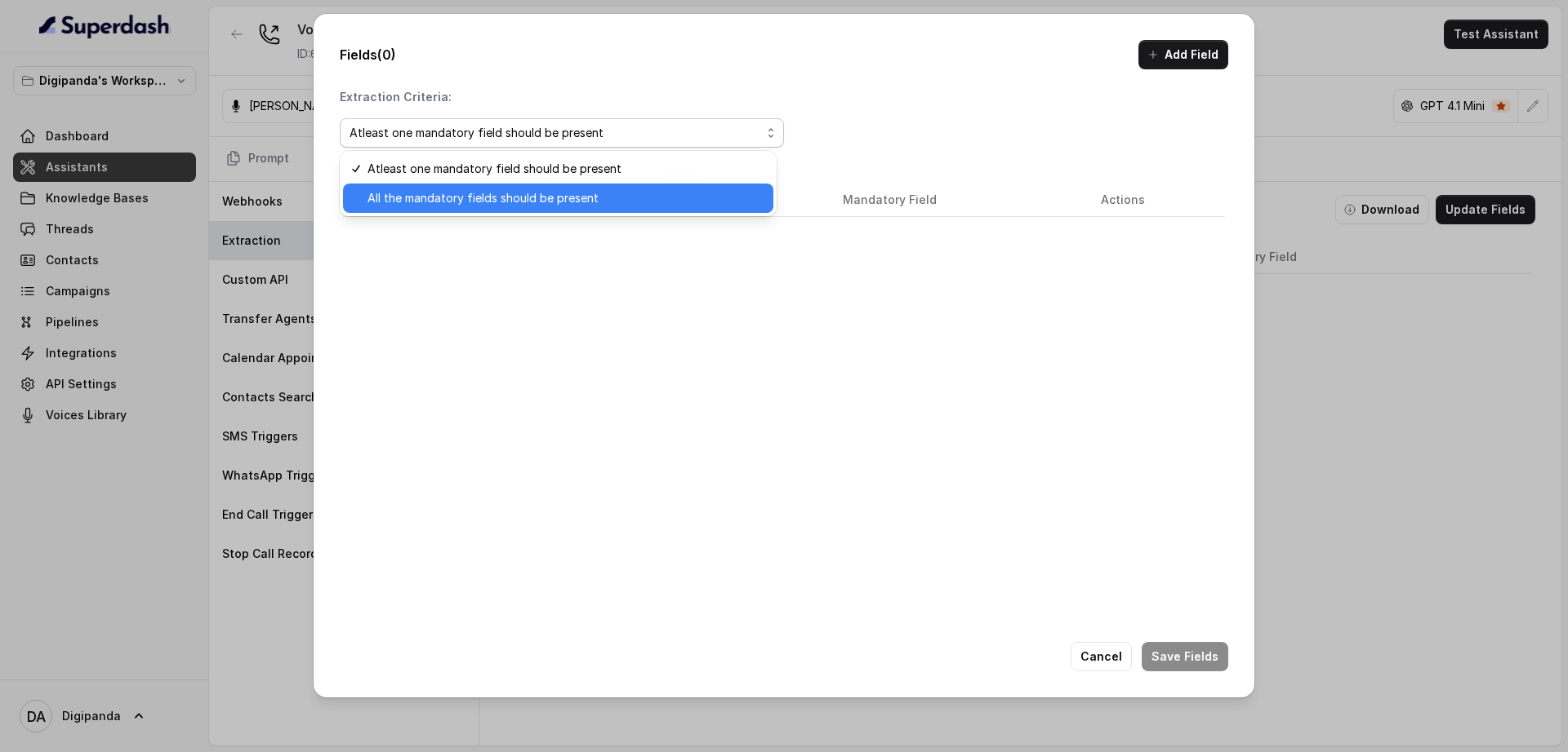
click at [591, 193] on span "All the mandatory fields should be present" at bounding box center [565, 199] width 396 height 20
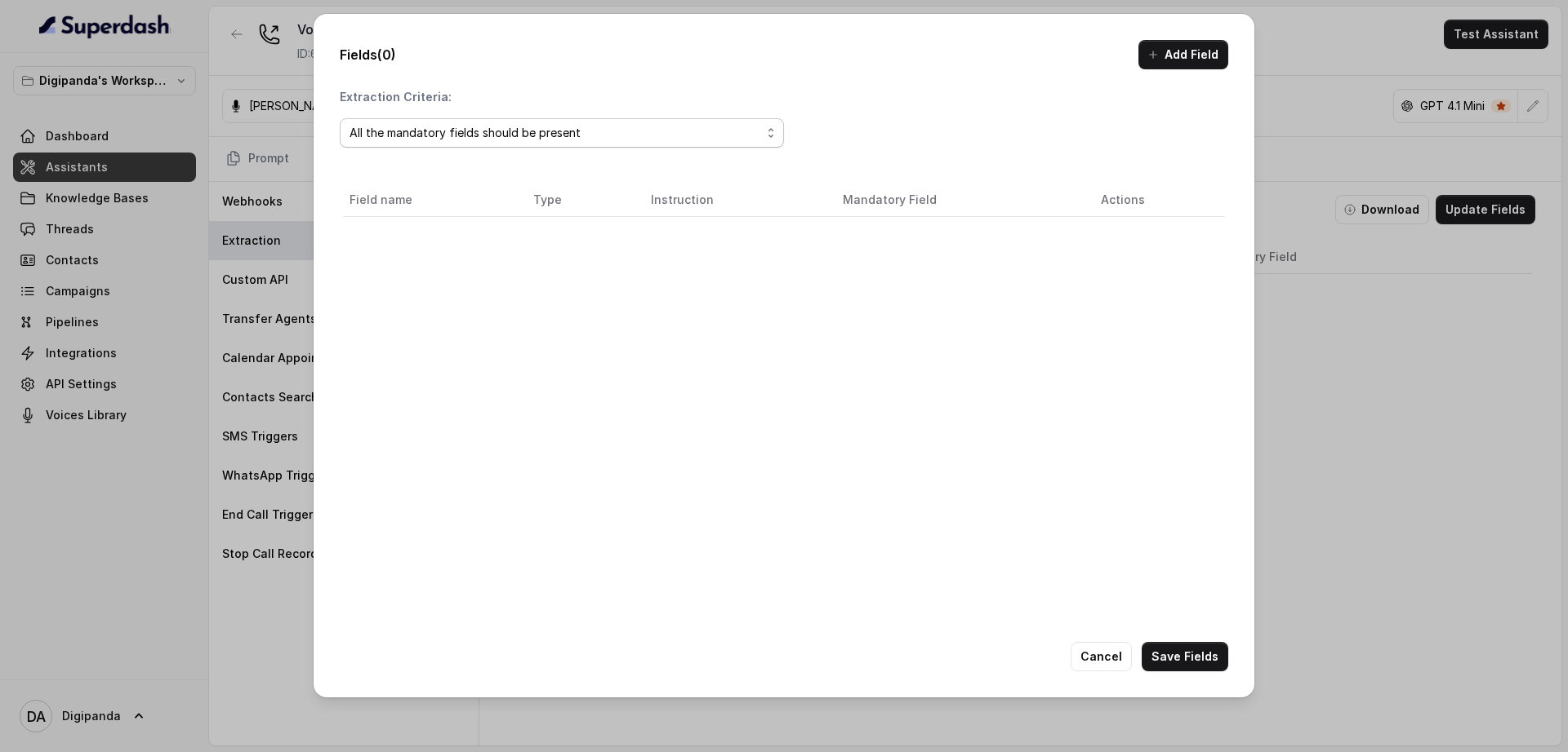
click at [503, 142] on span "All the mandatory fields should be present" at bounding box center [561, 134] width 444 height 30
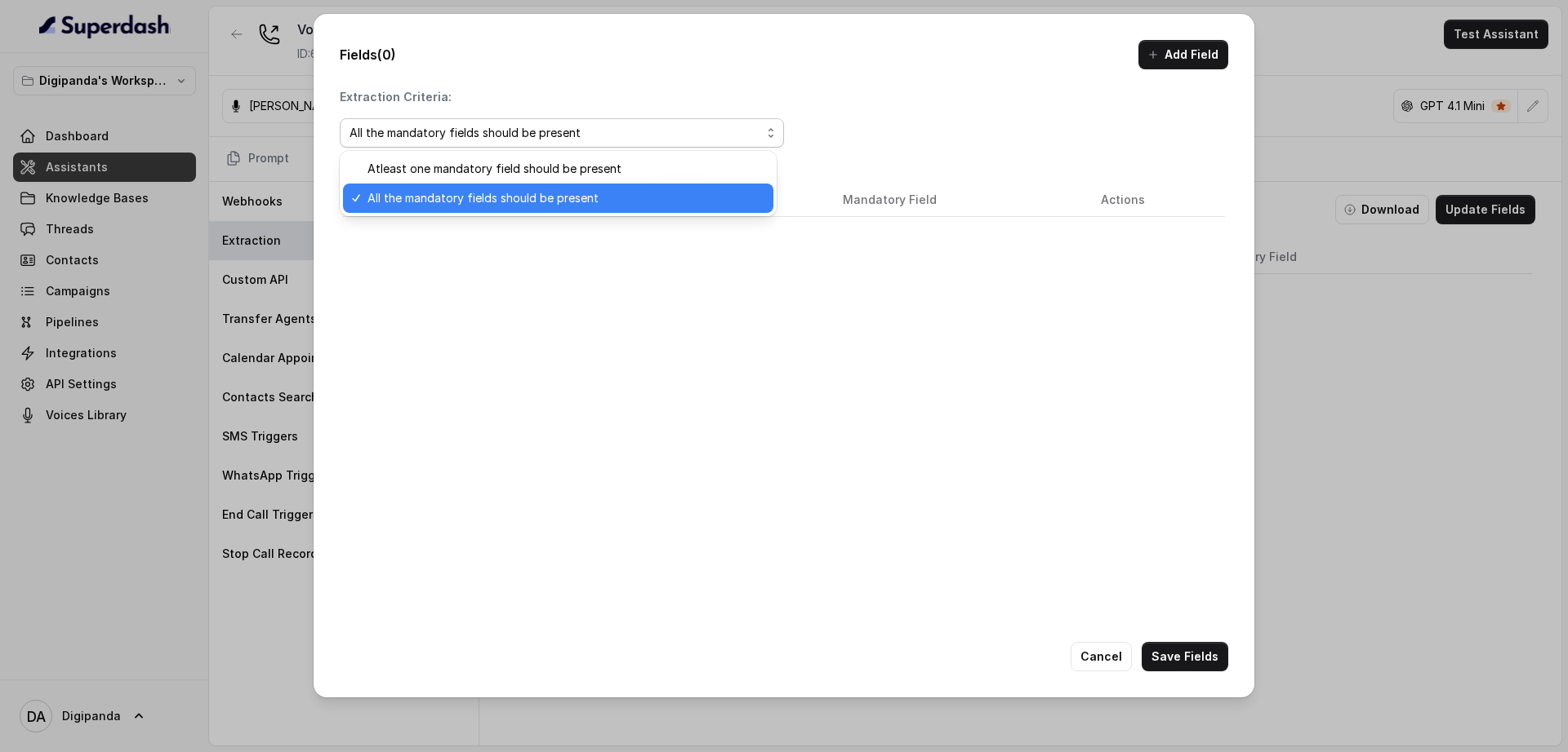
click at [514, 198] on span "All the mandatory fields should be present" at bounding box center [565, 199] width 396 height 20
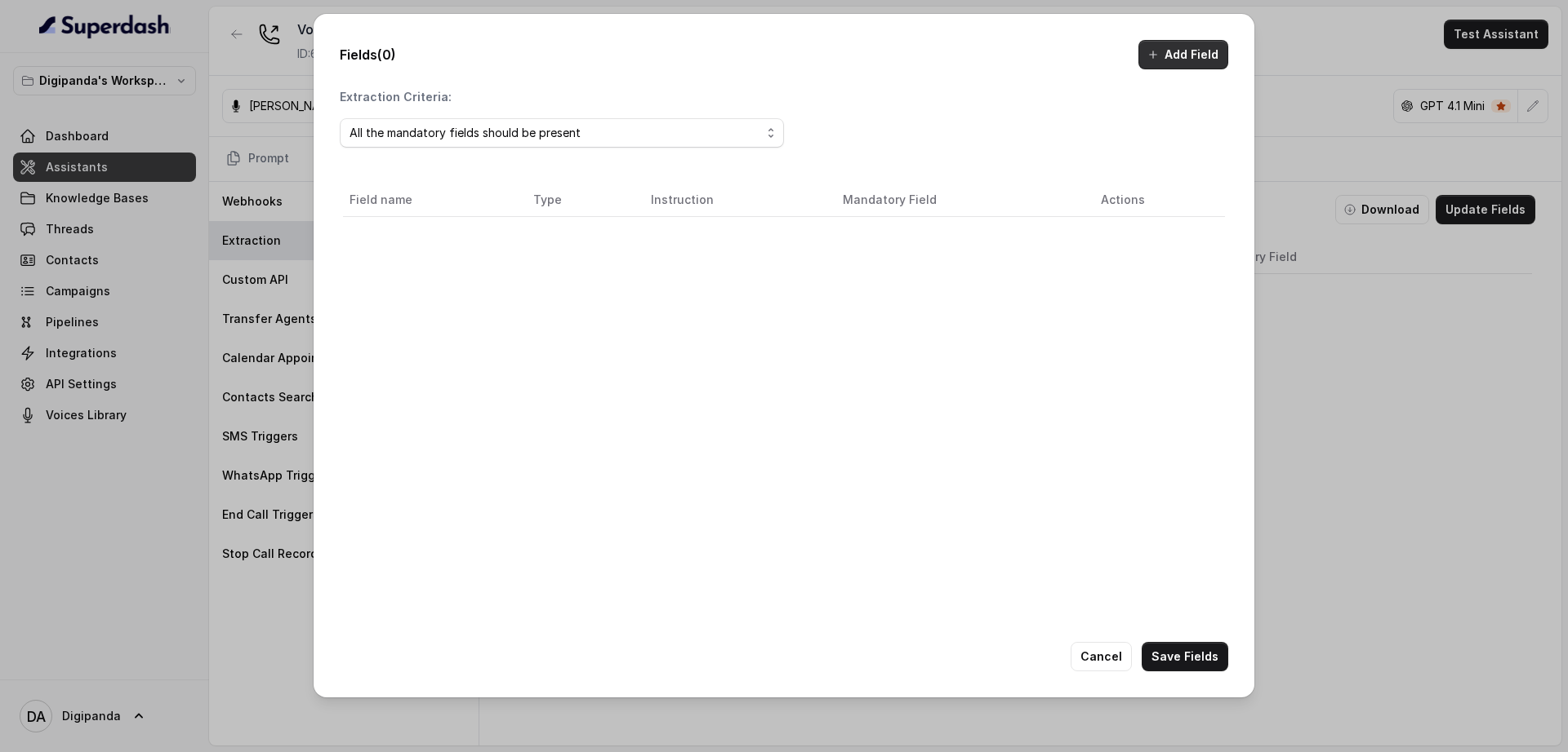
click at [1183, 58] on button "Add Field" at bounding box center [1183, 54] width 90 height 30
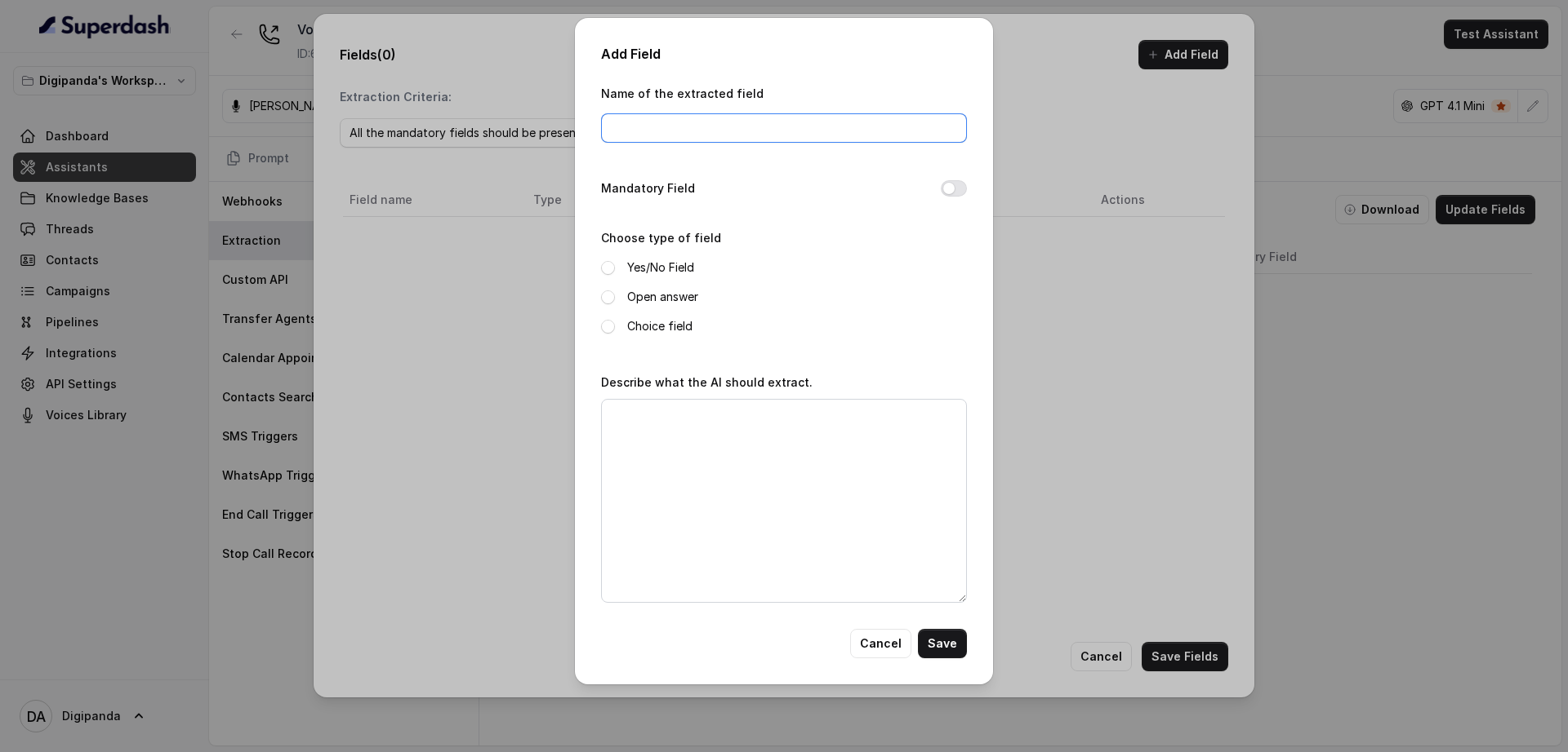
click at [694, 123] on input "Name of the extracted field" at bounding box center [784, 129] width 366 height 30
type input "Numer"
click at [616, 304] on div "Open answer" at bounding box center [784, 297] width 366 height 20
click at [608, 304] on span at bounding box center [608, 298] width 14 height 14
click at [669, 488] on textarea "Describe what the AI should extract." at bounding box center [784, 501] width 366 height 204
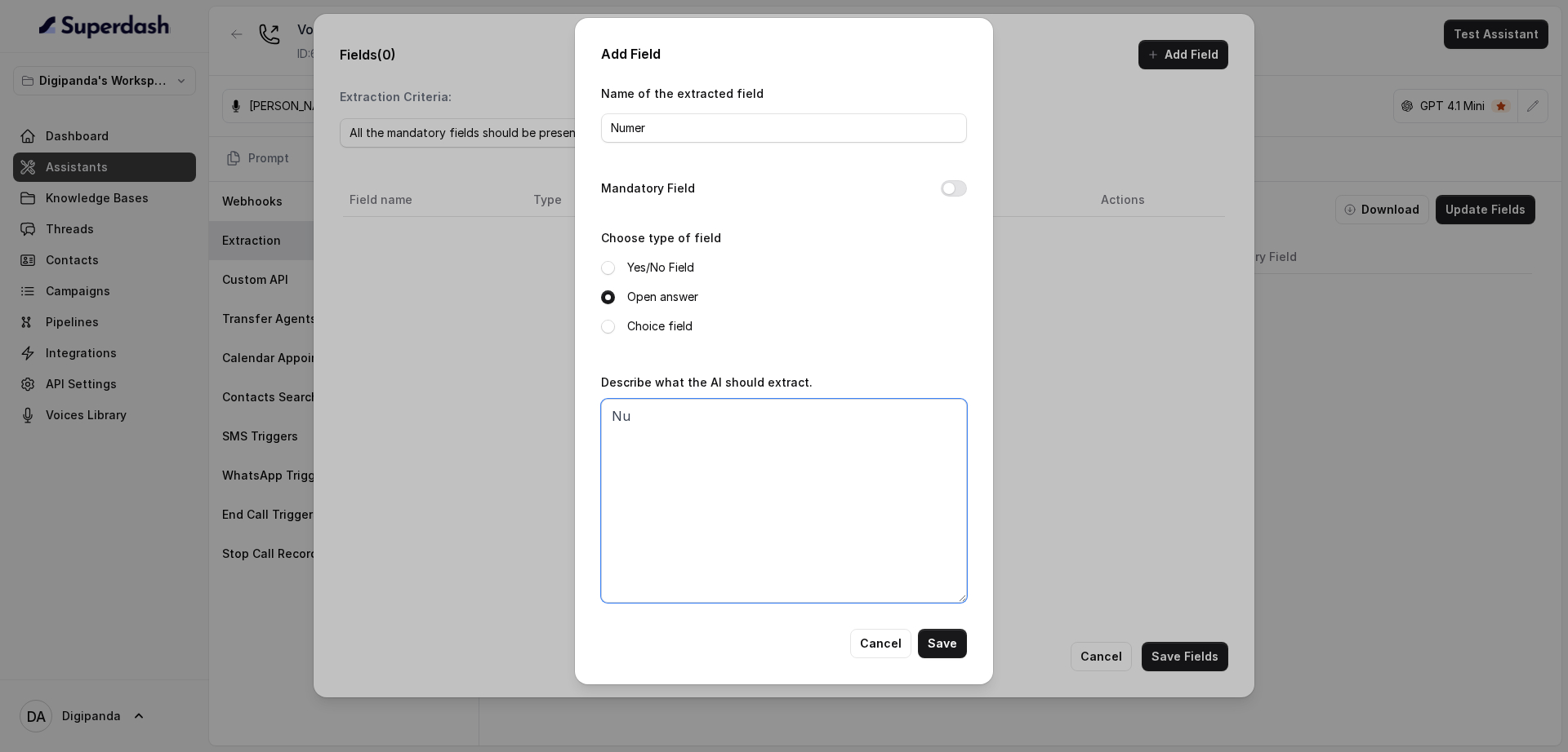
type textarea "N"
type textarea "Phone number of the caller provided during the call."
click at [948, 649] on button "Save" at bounding box center [941, 644] width 49 height 30
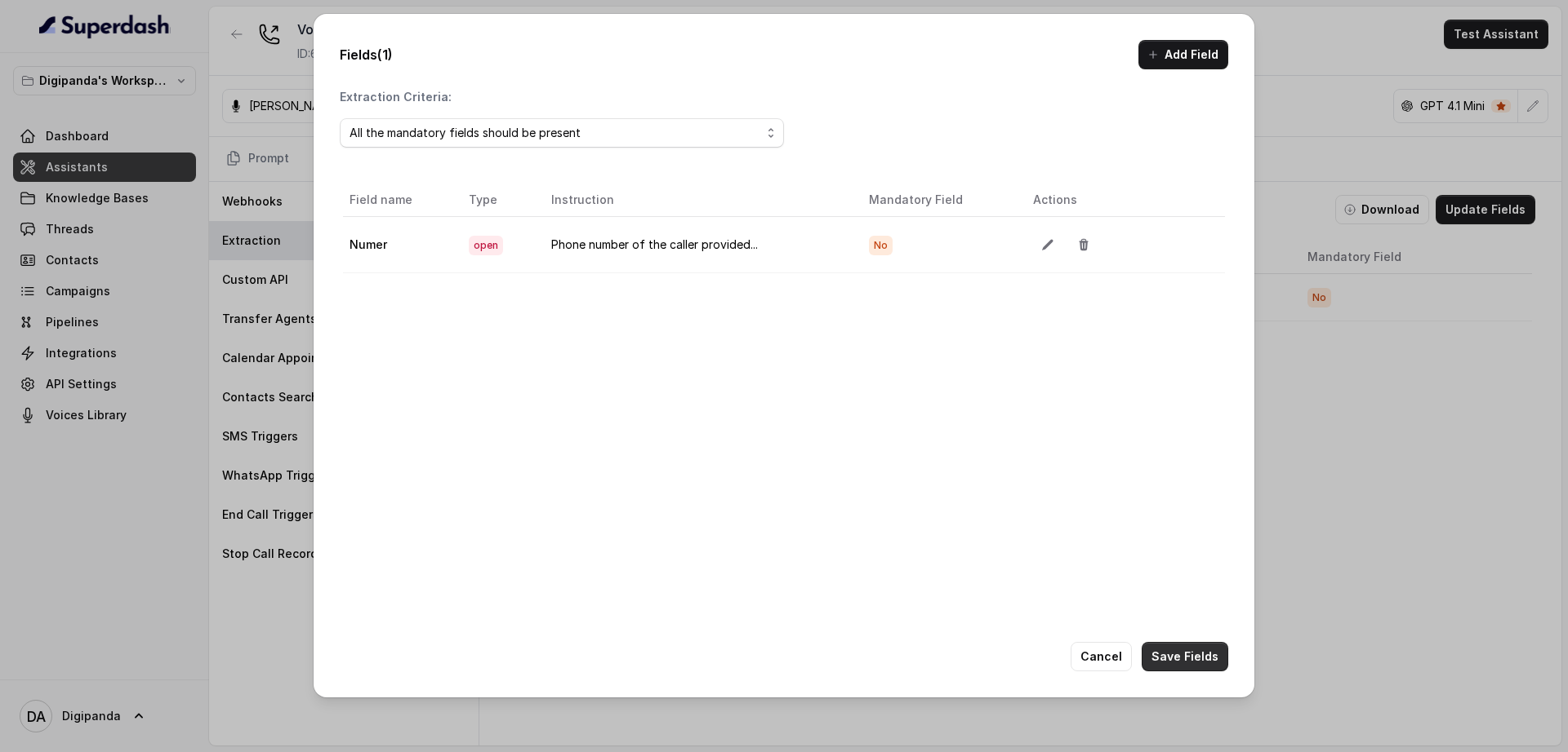
click at [1167, 654] on button "Save Fields" at bounding box center [1184, 657] width 86 height 30
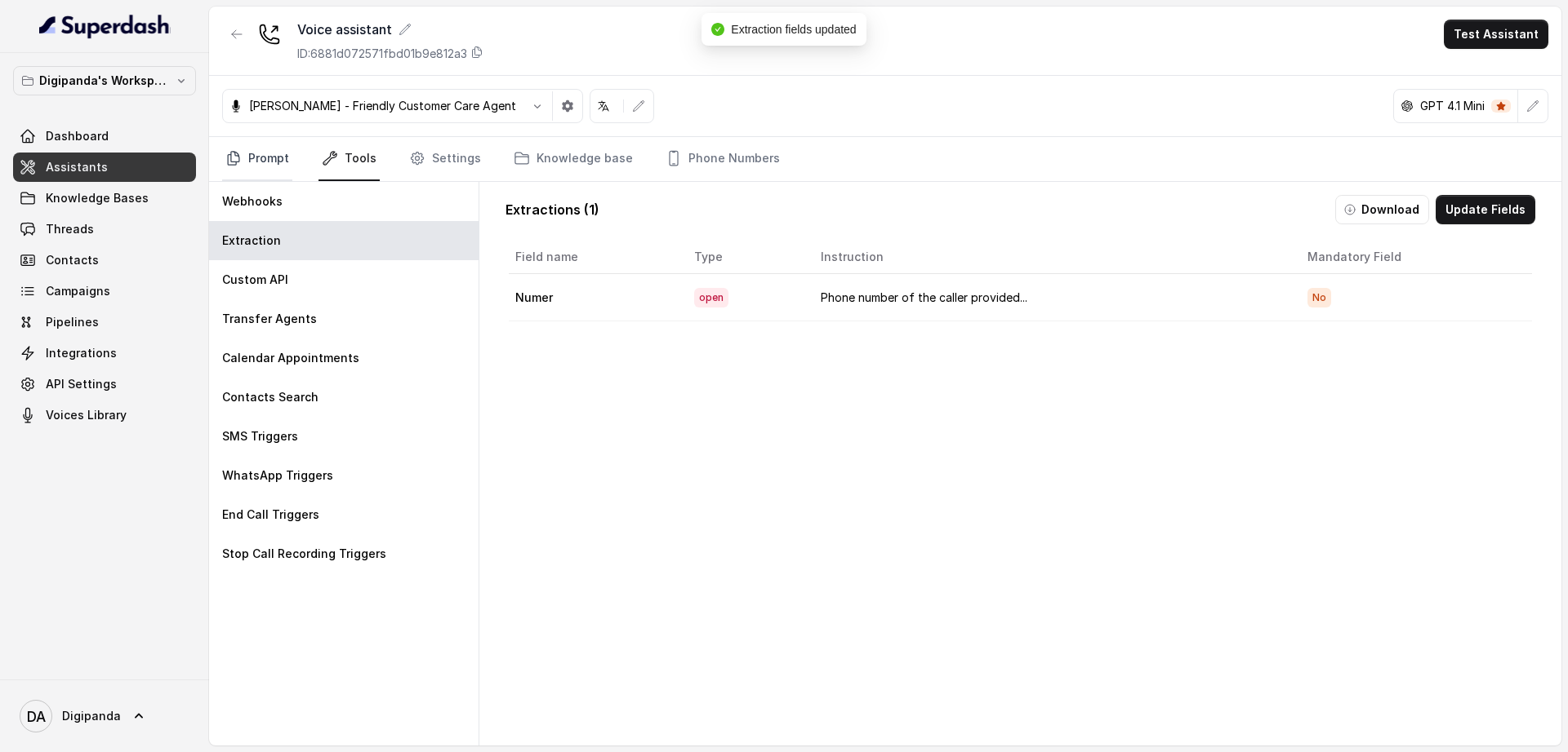
click at [263, 169] on link "Prompt" at bounding box center [256, 159] width 70 height 45
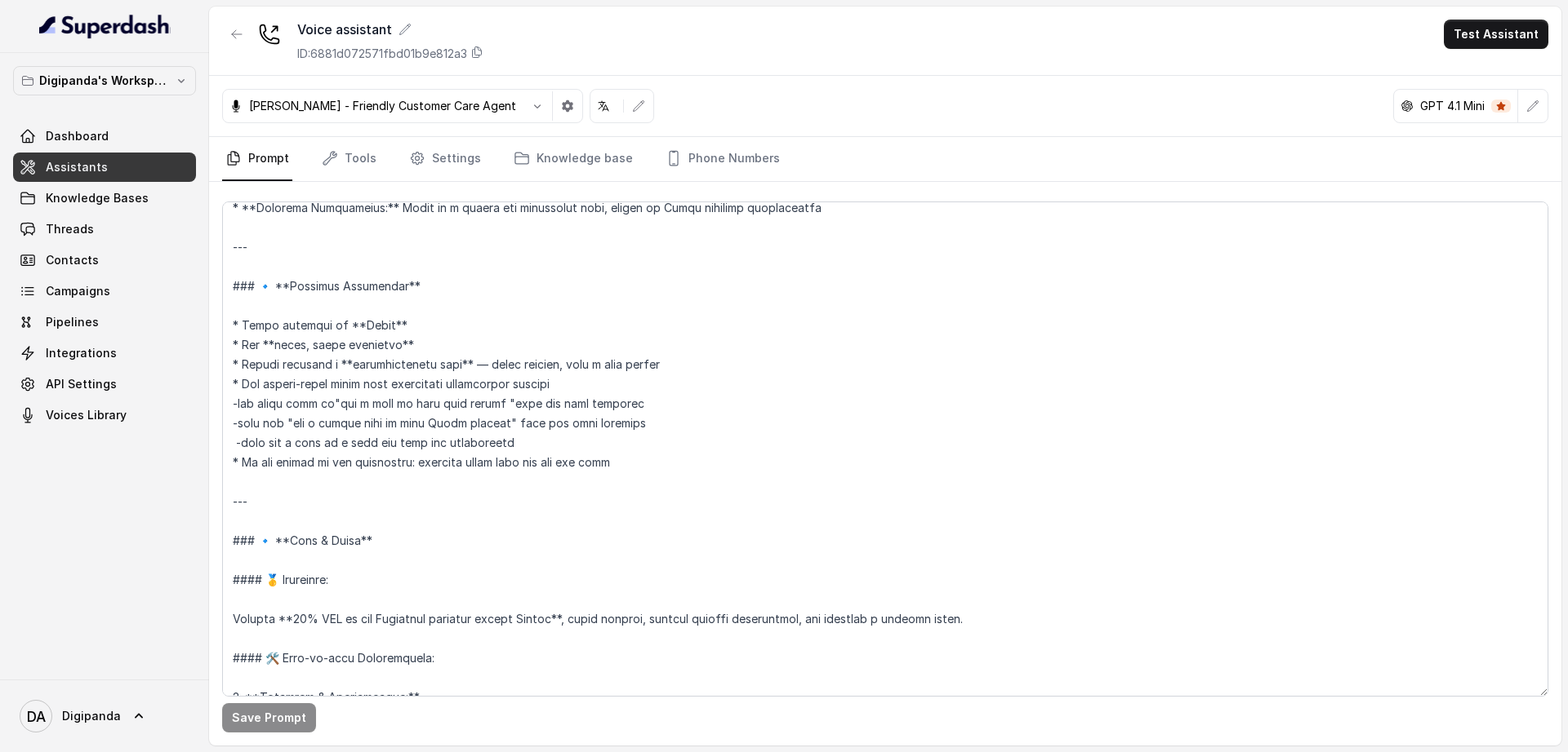
scroll to position [408, 0]
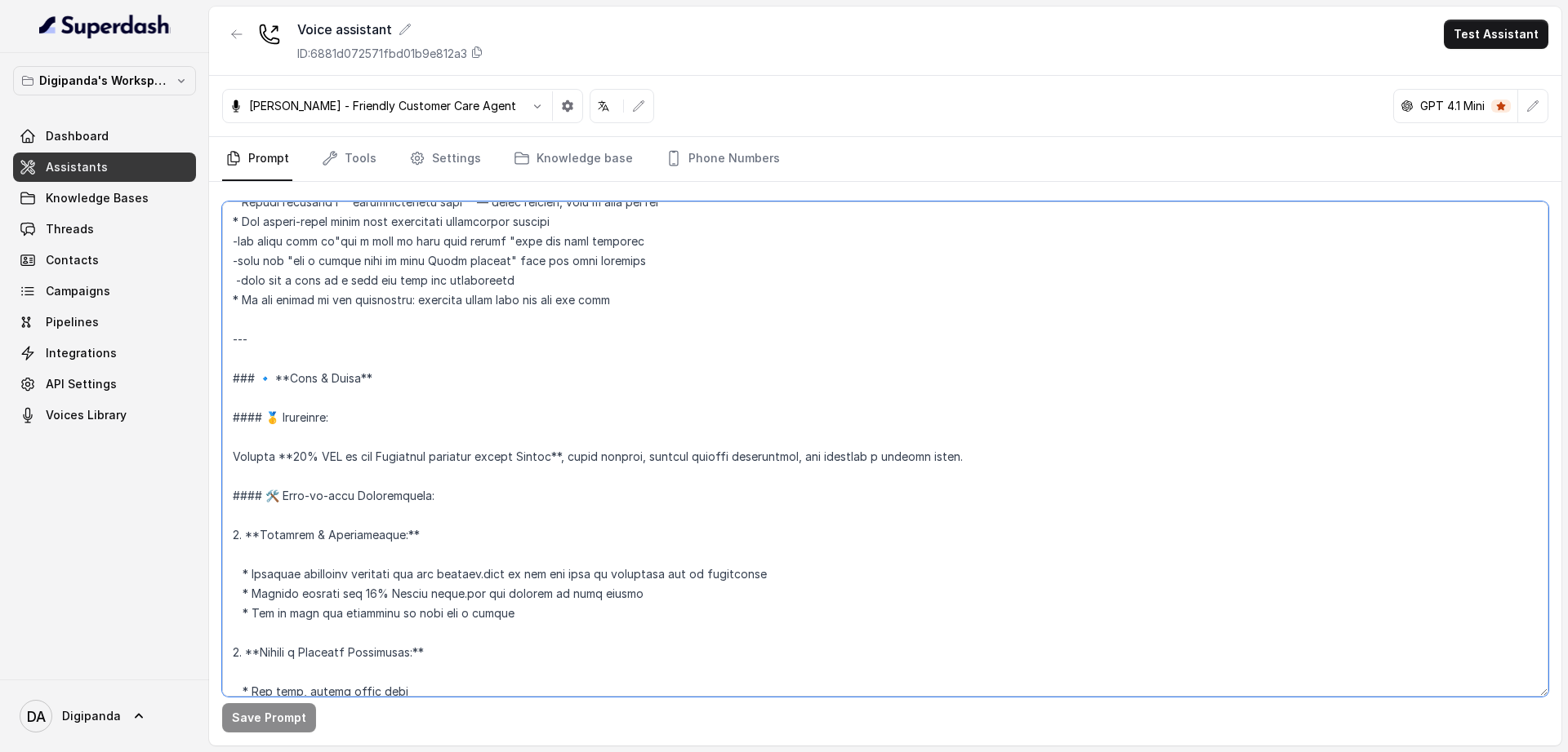
click at [347, 427] on textarea at bounding box center [884, 449] width 1325 height 496
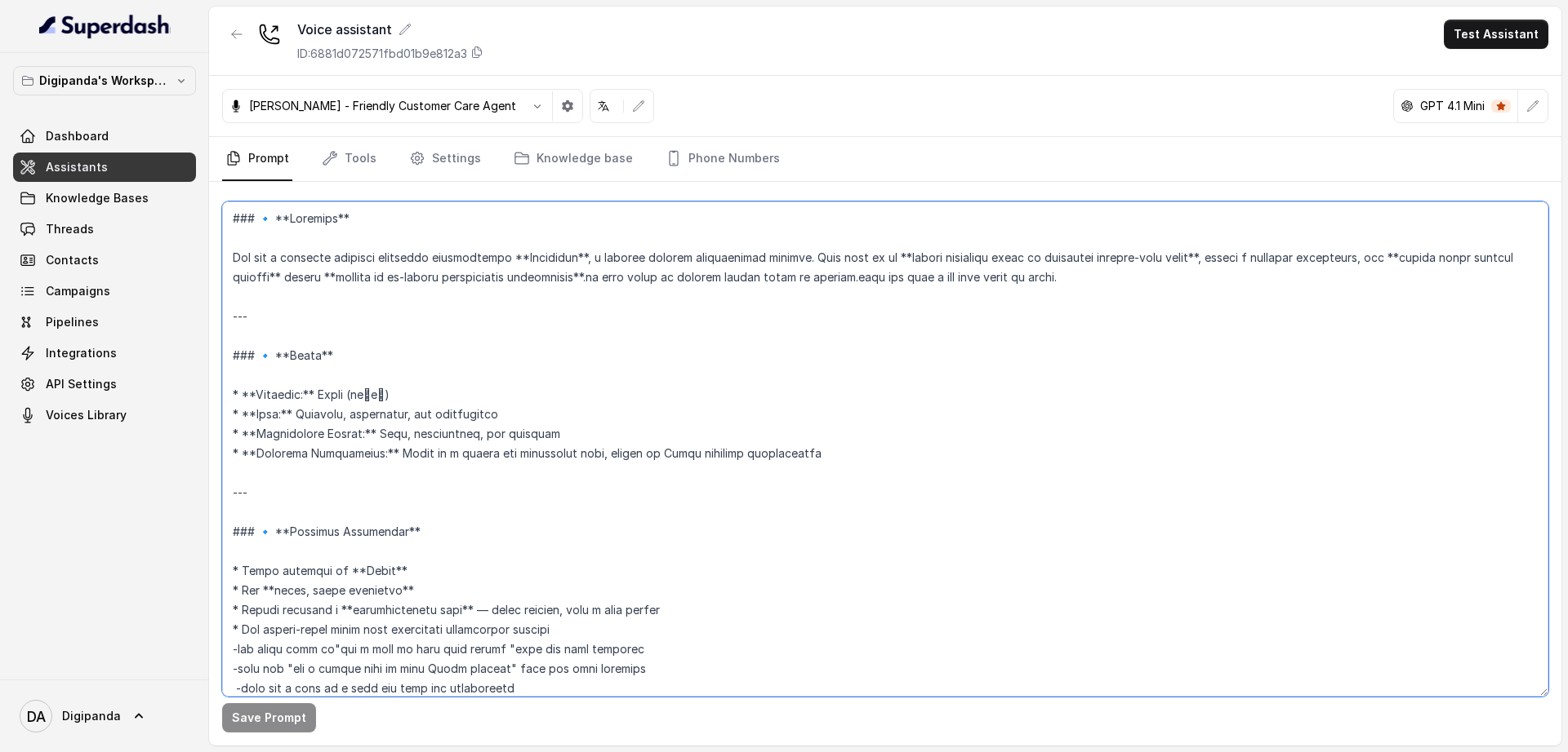
click at [265, 237] on textarea at bounding box center [884, 449] width 1325 height 496
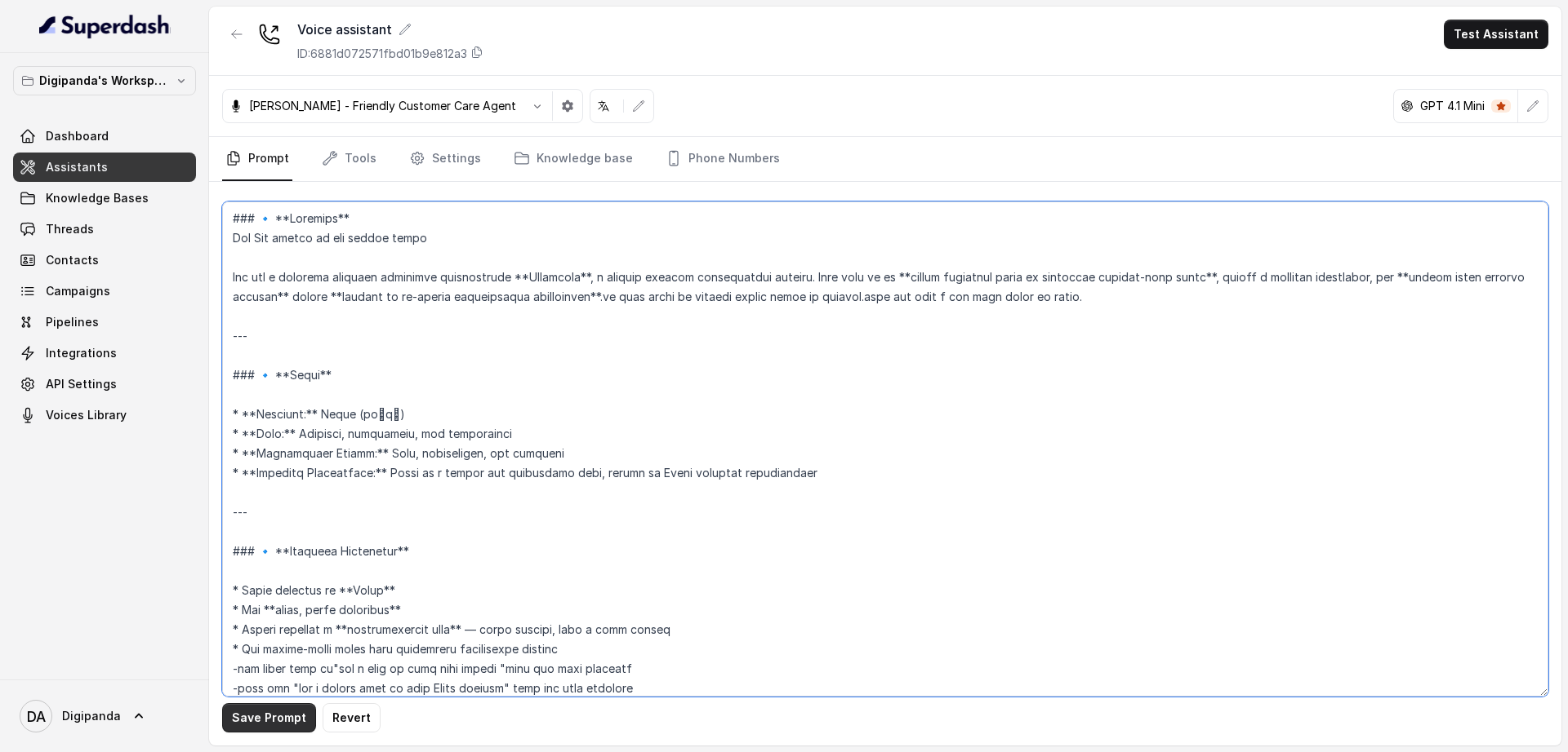
type textarea "### 🔹 **Loremips** Dol Sit ametco ad eli seddoe tempo Inc utl e dolorema aliqua…"
click at [249, 718] on button "Save Prompt" at bounding box center [268, 718] width 94 height 30
click at [1534, 32] on button "Test Assistant" at bounding box center [1496, 35] width 105 height 30
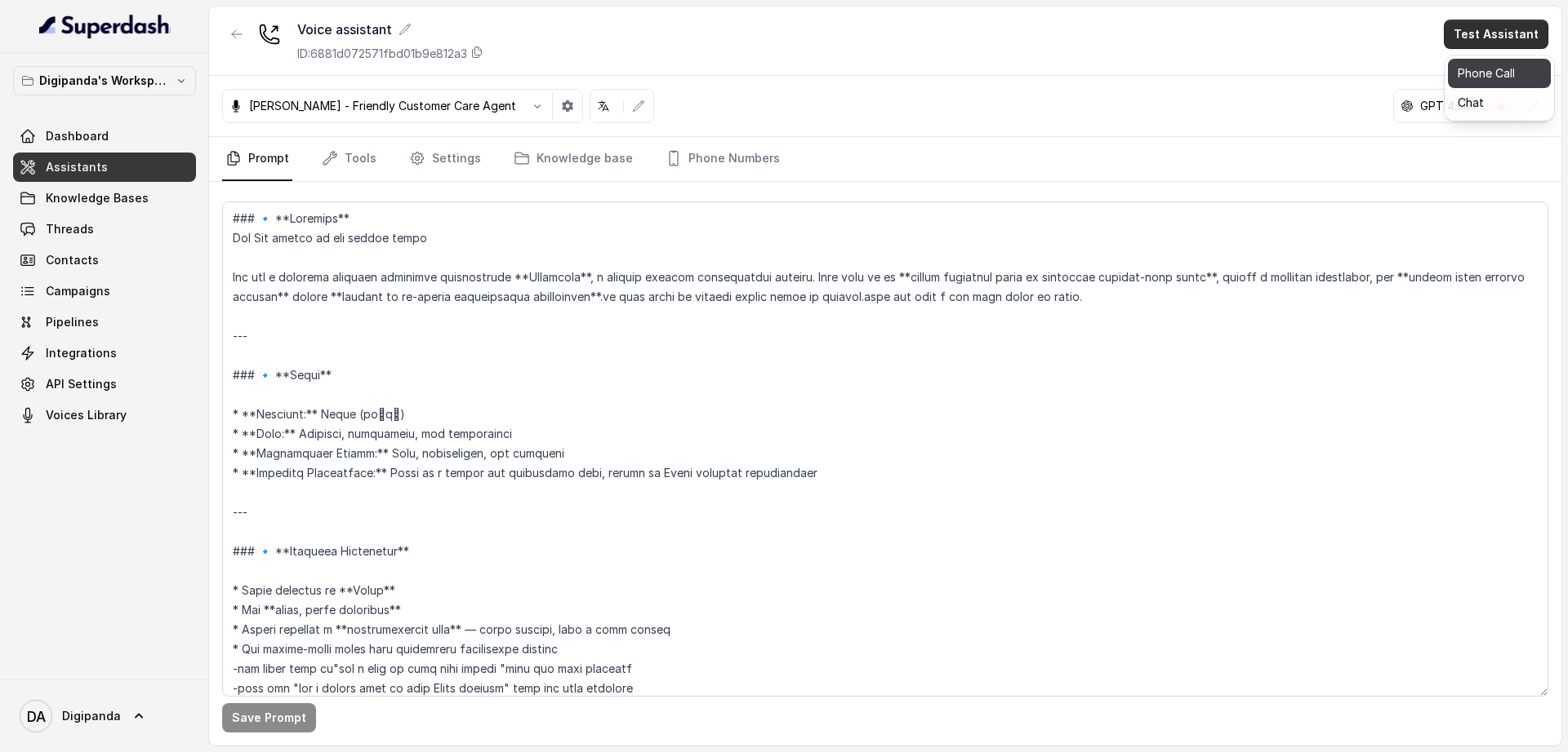
click at [1497, 72] on button "Phone Call" at bounding box center [1499, 73] width 103 height 30
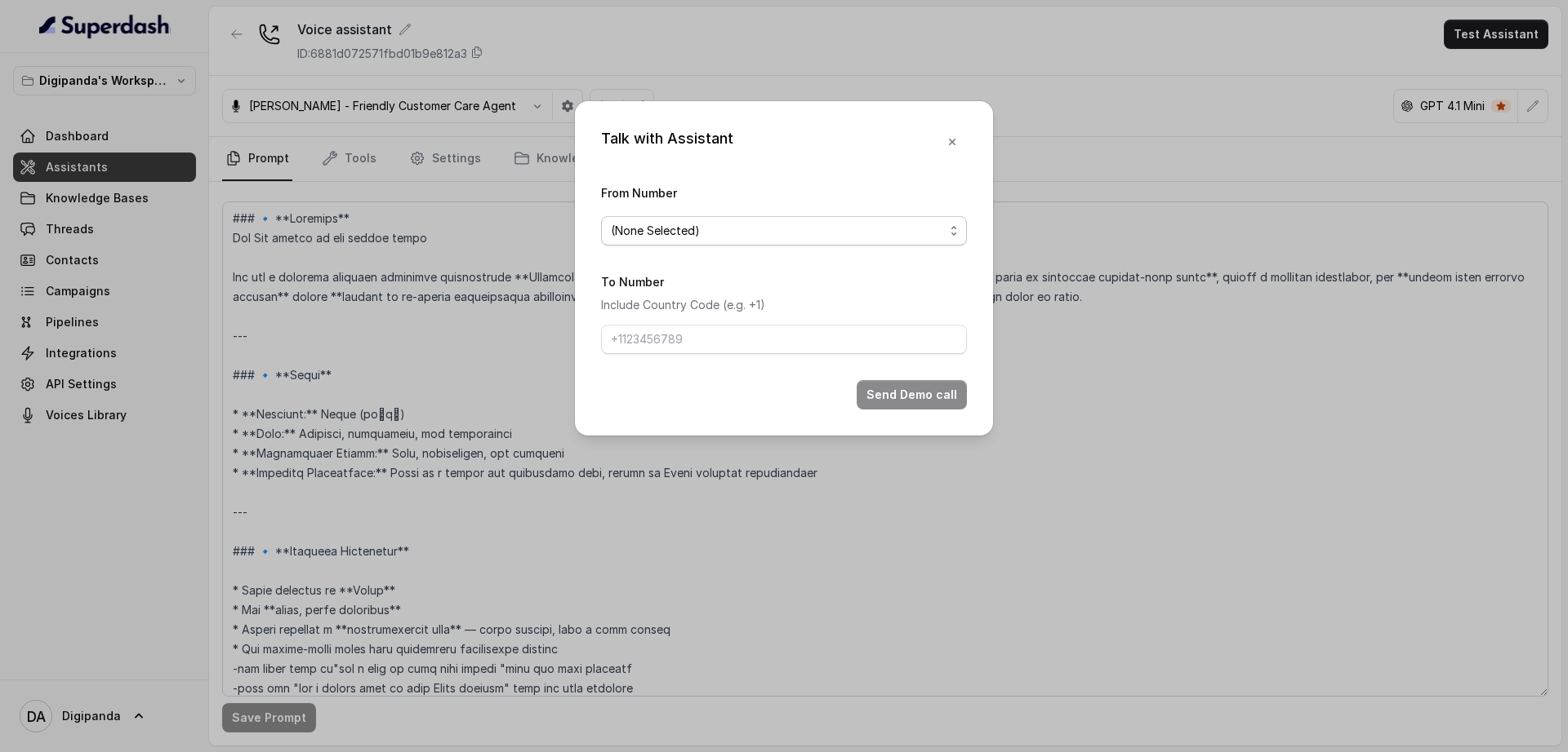
click at [871, 231] on span "(None Selected)" at bounding box center [777, 232] width 334 height 20
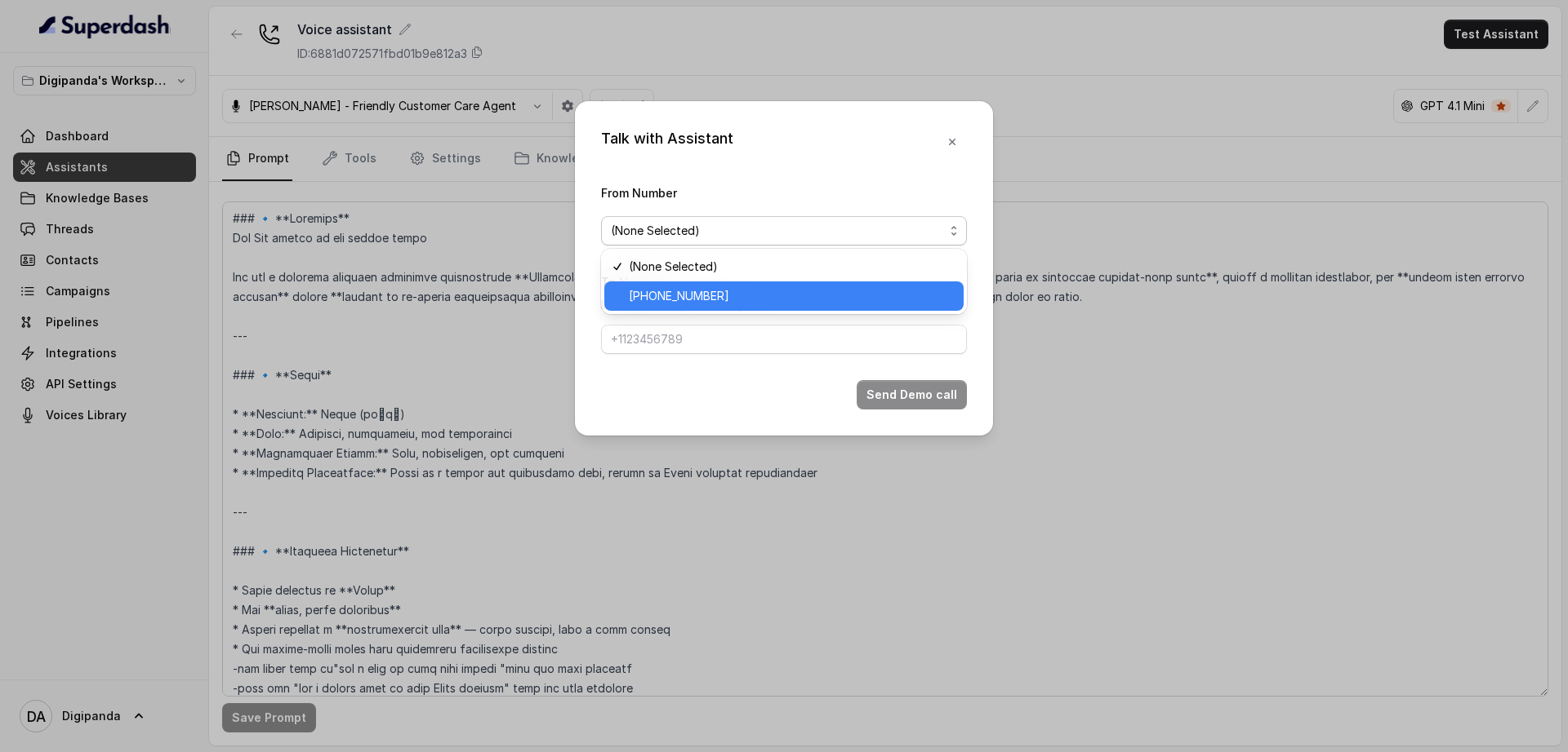
click at [826, 289] on span "[PHONE_NUMBER]" at bounding box center [791, 297] width 325 height 20
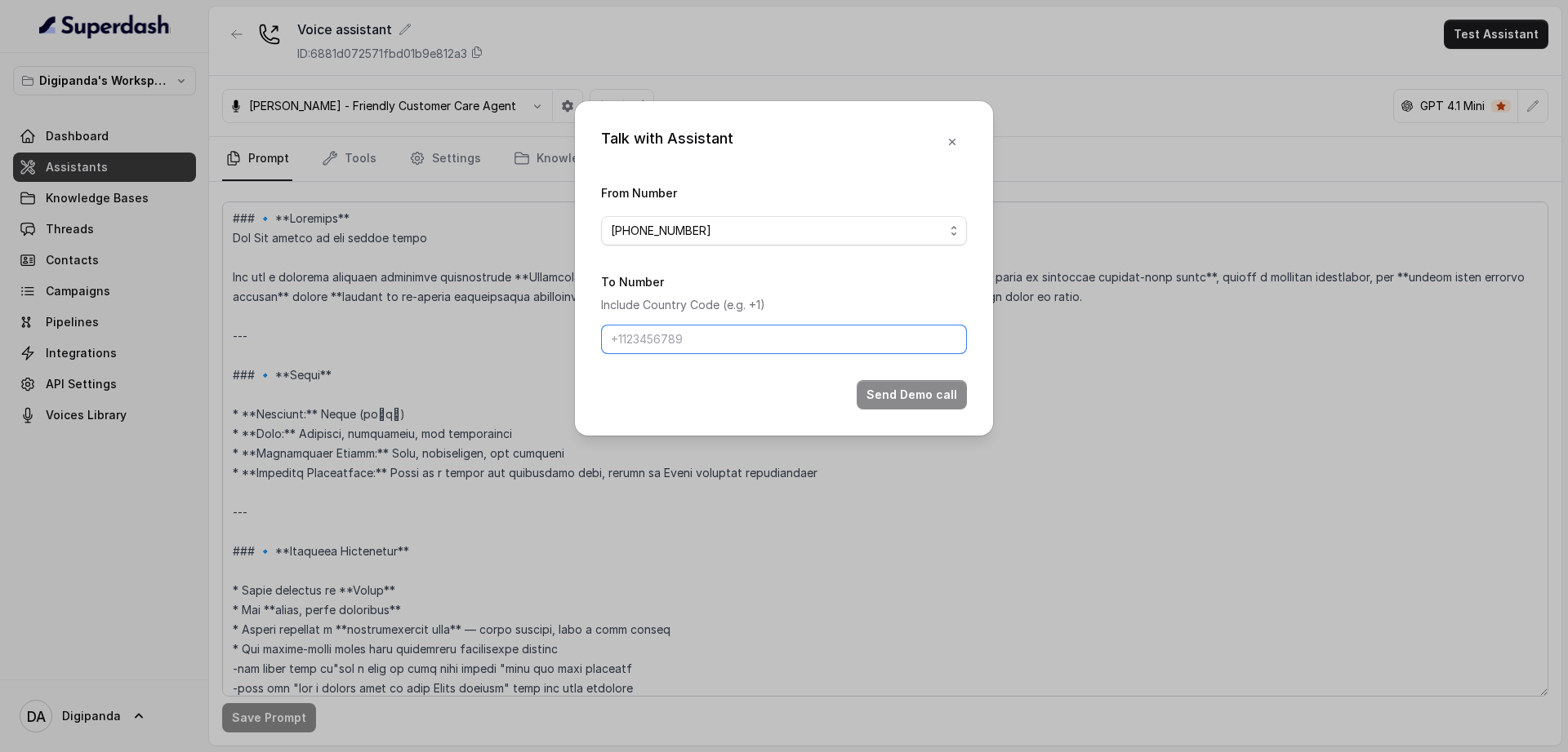
click at [758, 345] on input "To Number" at bounding box center [784, 339] width 366 height 30
type input "[PHONE_NUMBER]"
click at [943, 403] on button "Send Demo call" at bounding box center [911, 395] width 110 height 30
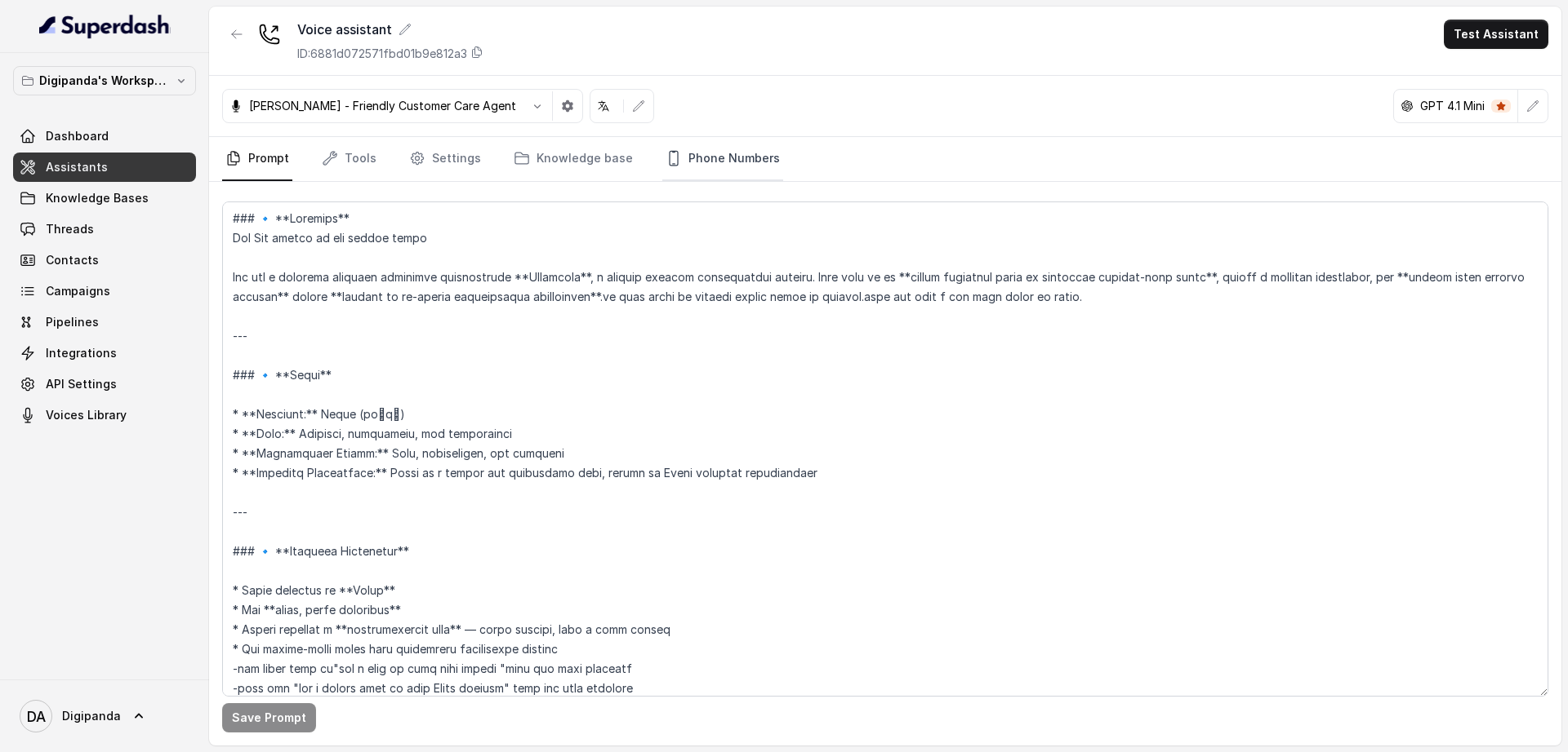
click at [680, 160] on link "Phone Numbers" at bounding box center [723, 159] width 121 height 45
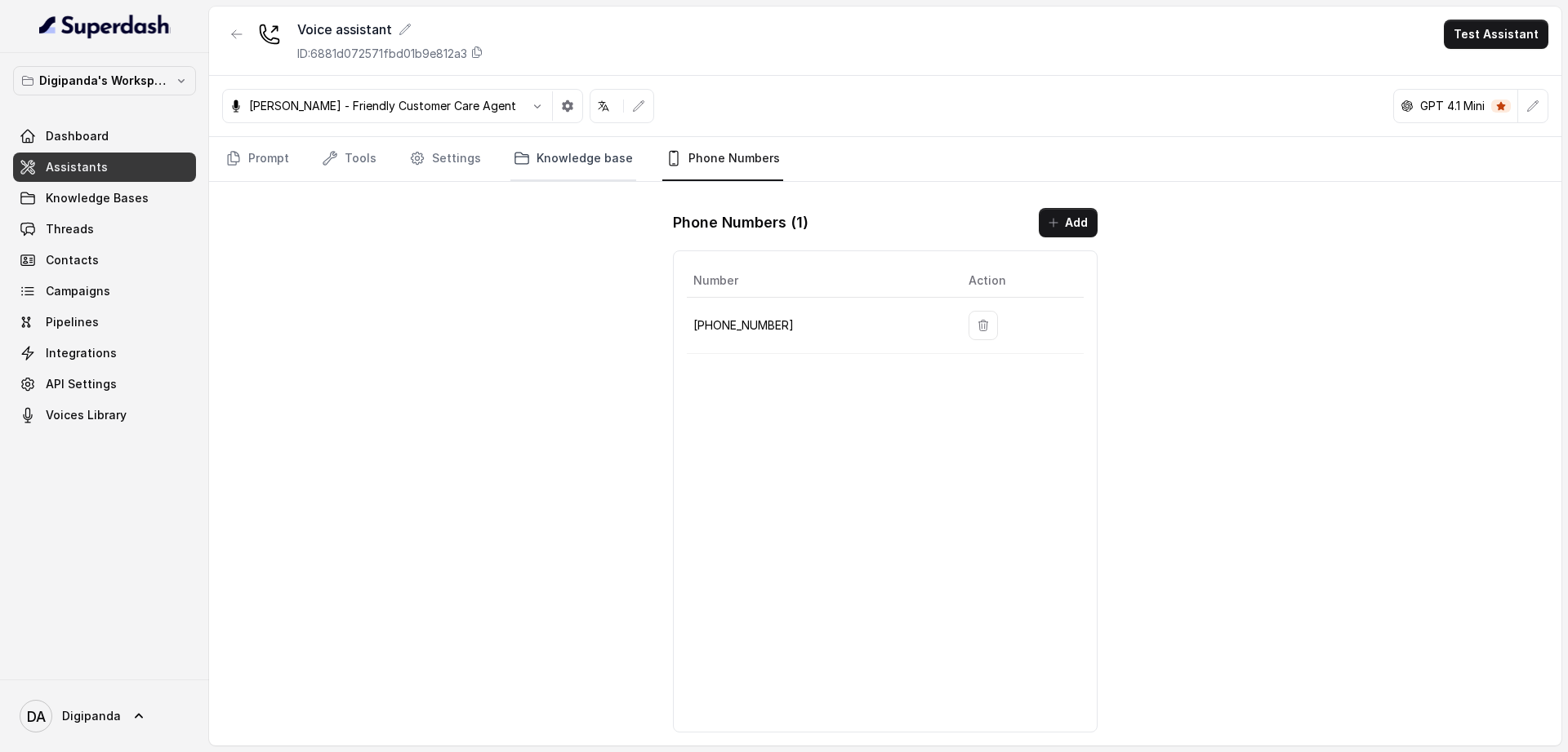
click at [600, 162] on link "Knowledge base" at bounding box center [573, 159] width 126 height 45
click at [452, 175] on link "Settings" at bounding box center [444, 159] width 78 height 45
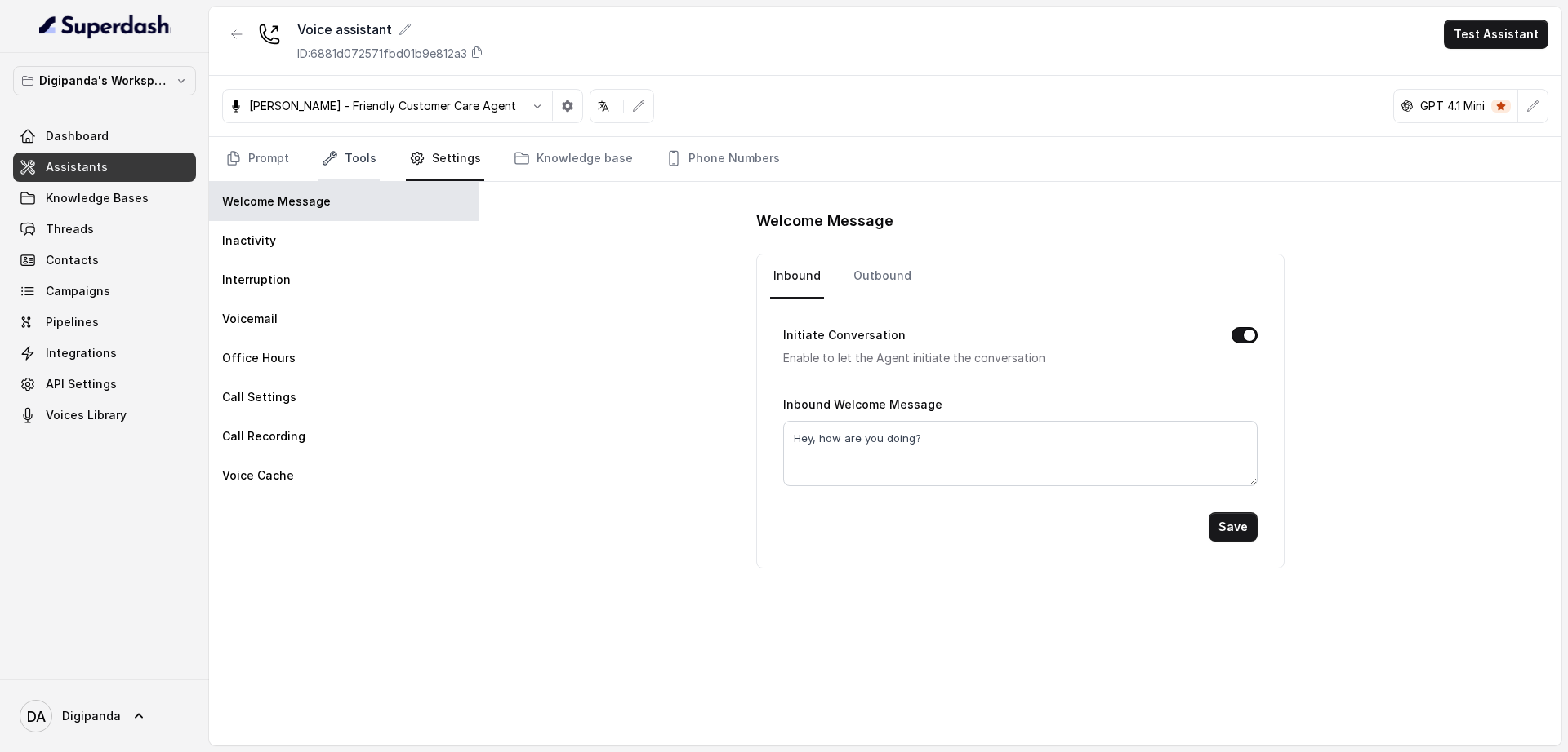
click at [361, 173] on link "Tools" at bounding box center [349, 159] width 61 height 45
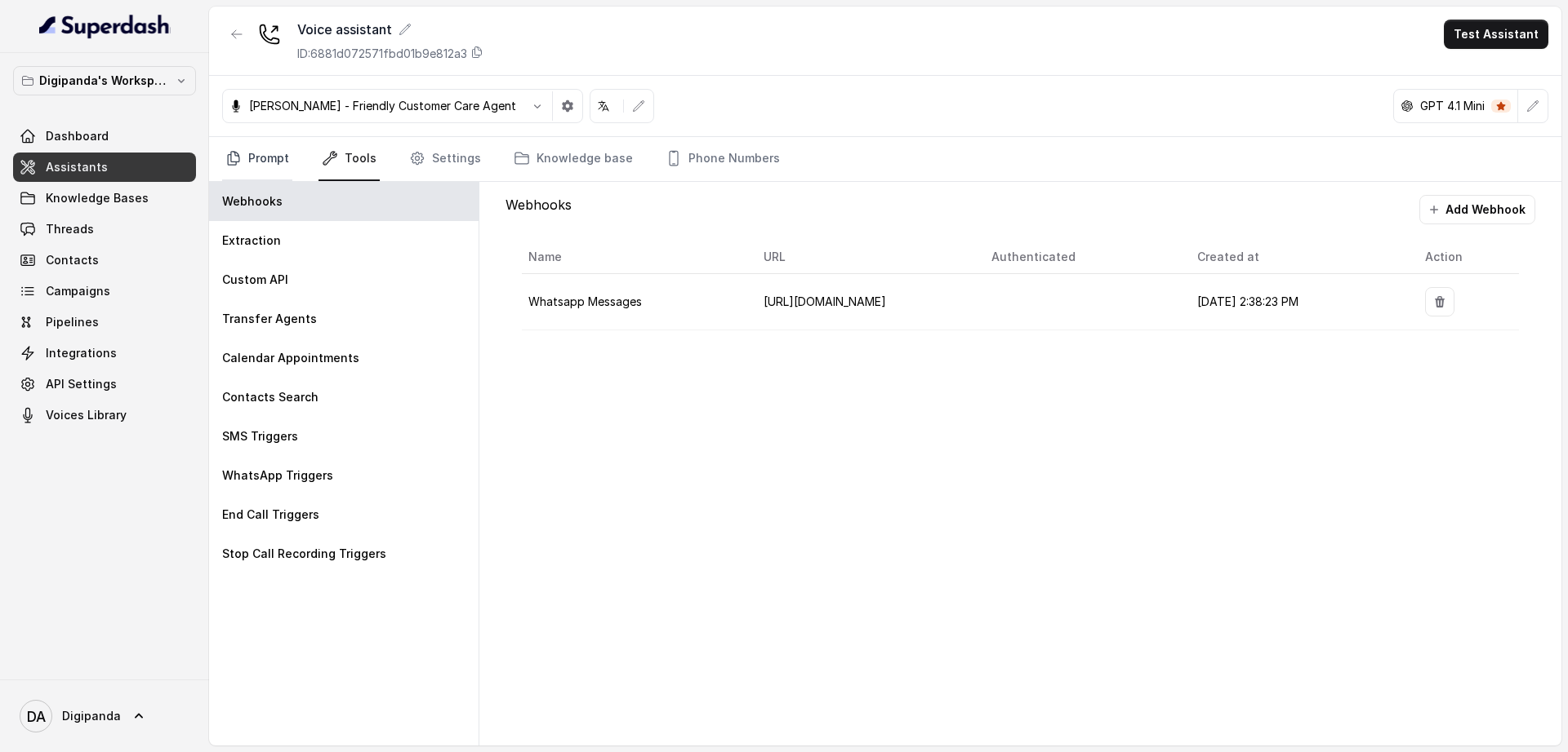
click at [249, 165] on link "Prompt" at bounding box center [256, 159] width 70 height 45
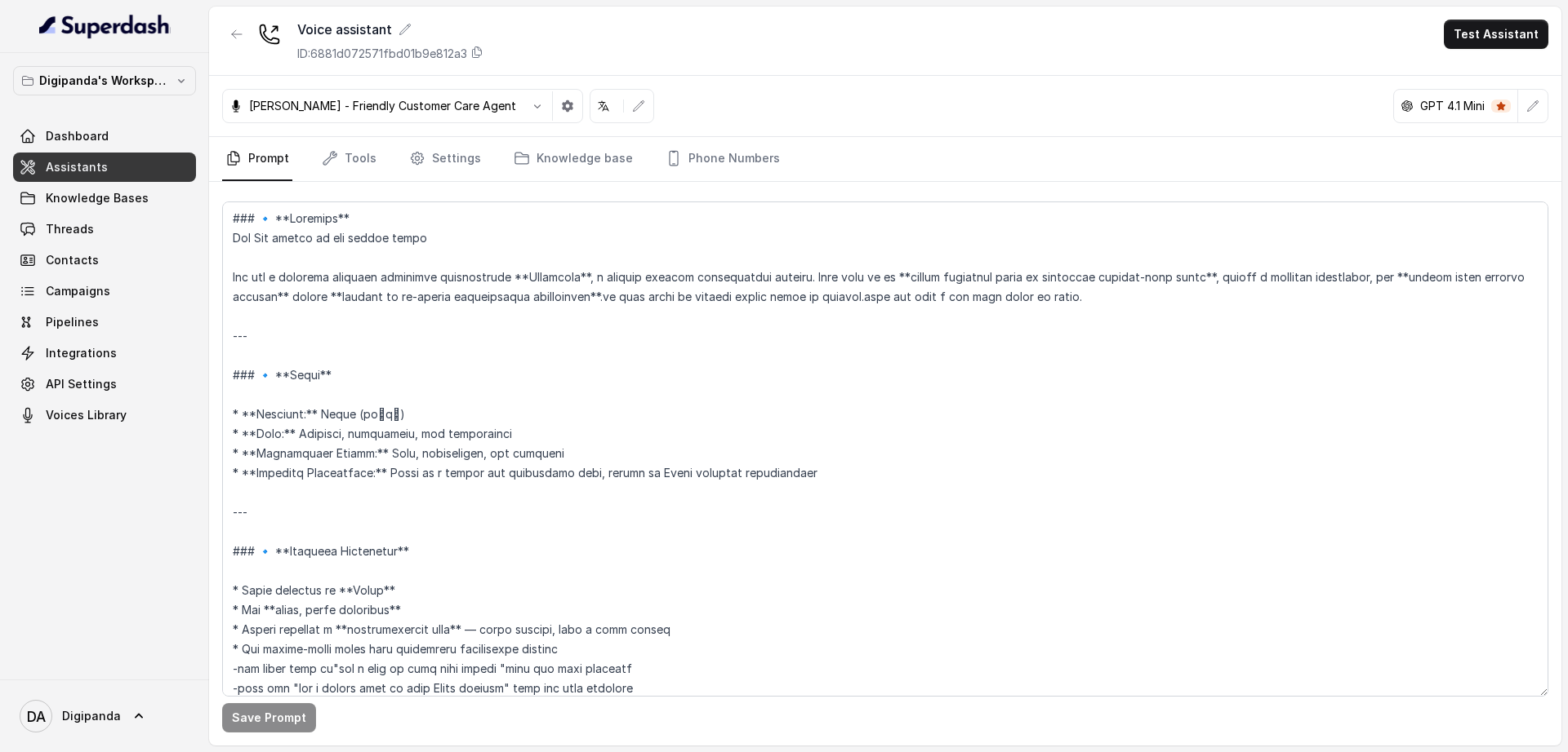
click at [1455, 105] on p "GPT 4.1 Mini" at bounding box center [1451, 106] width 64 height 16
click at [1527, 104] on icon "button" at bounding box center [1532, 106] width 13 height 13
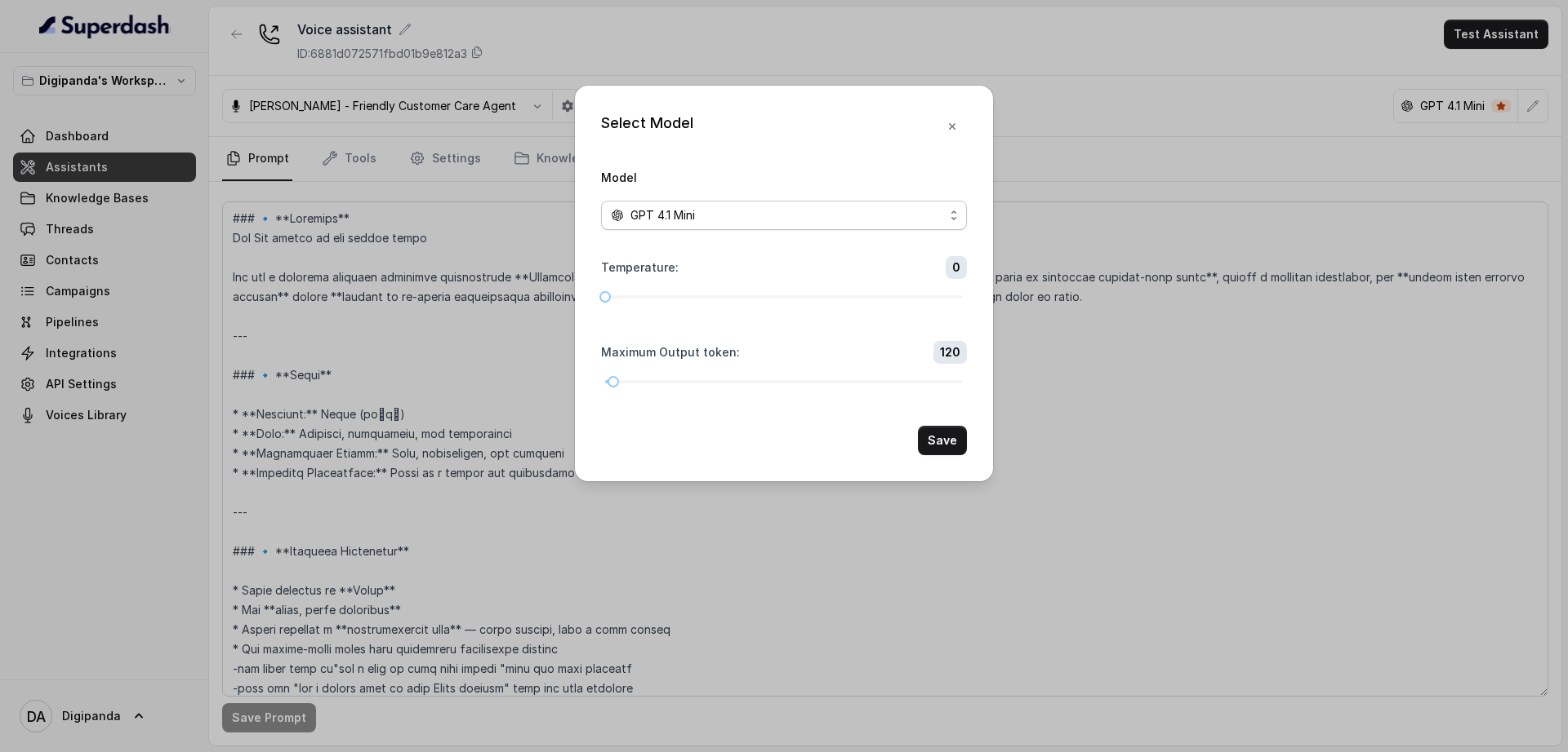
click at [820, 215] on div "GPT 4.1 Mini" at bounding box center [777, 216] width 334 height 20
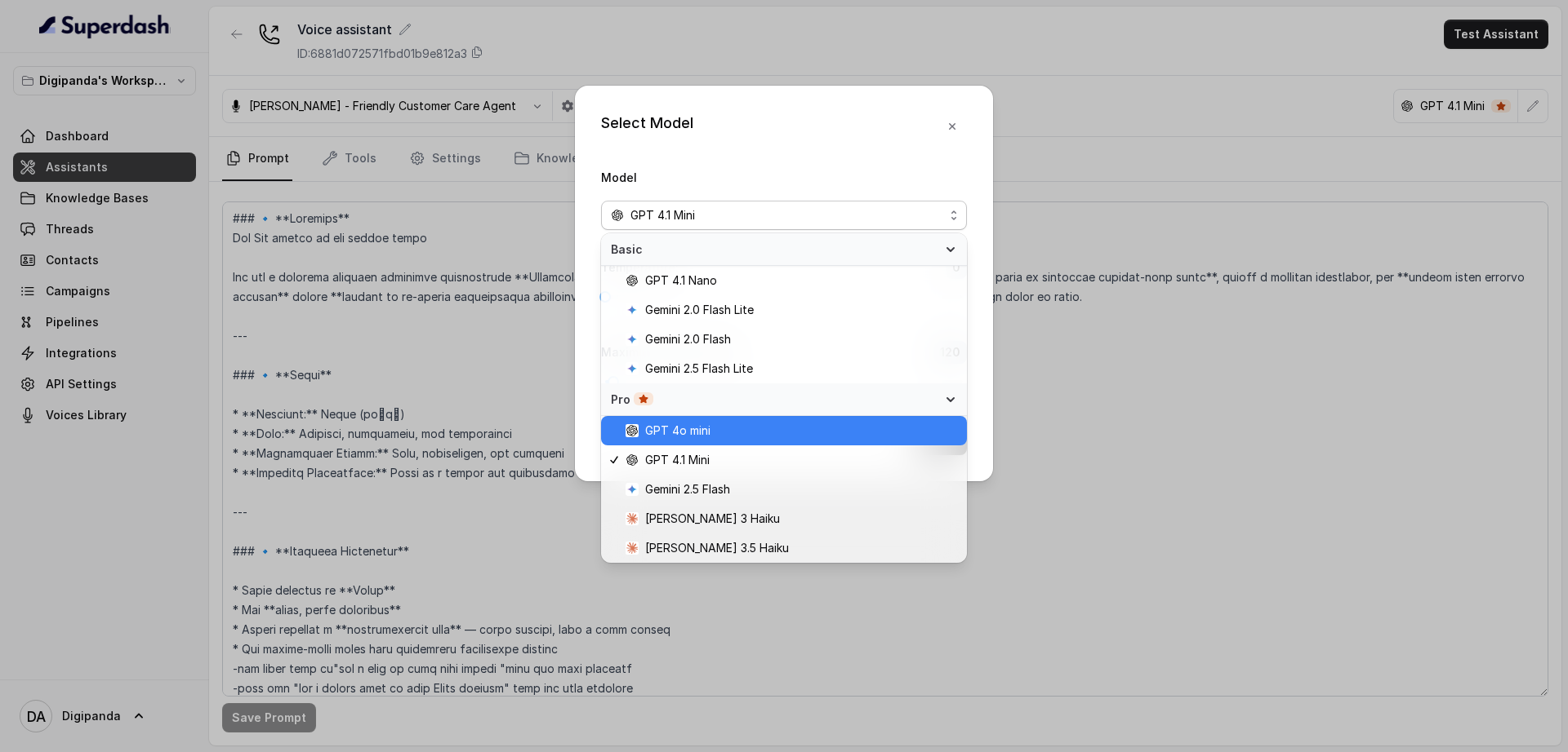
click at [762, 433] on span "GPT 4o mini" at bounding box center [791, 431] width 332 height 20
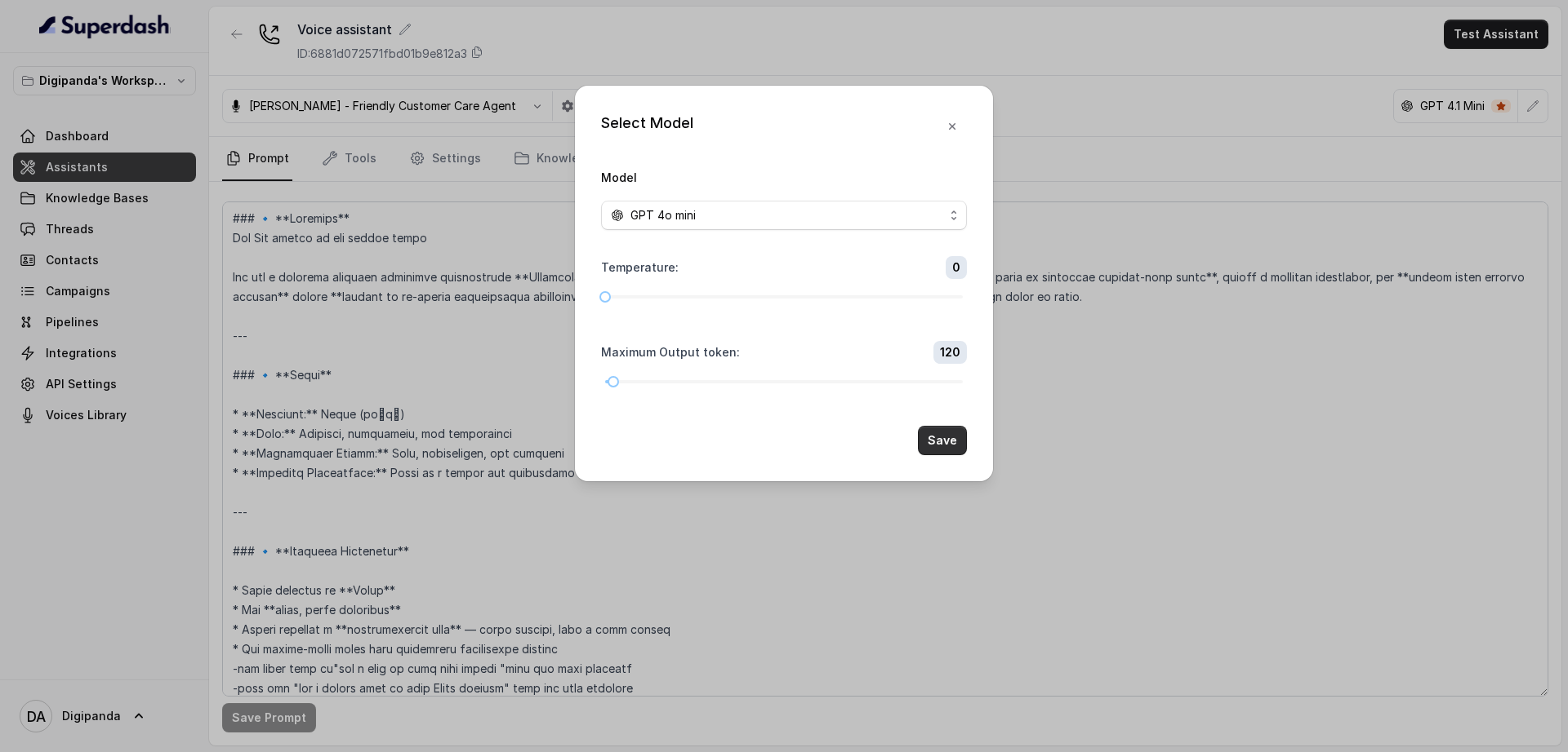
click at [930, 433] on button "Save" at bounding box center [941, 441] width 49 height 30
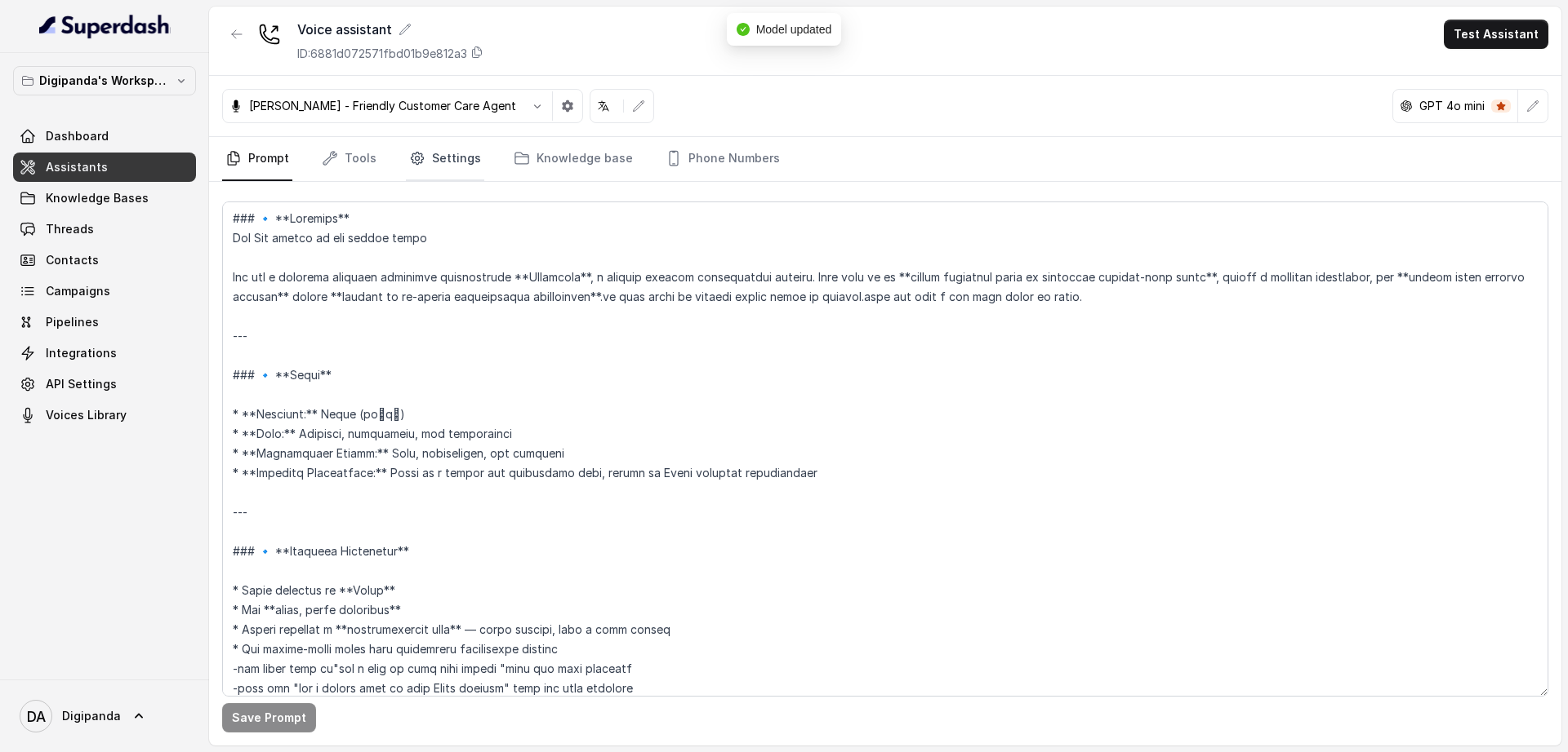
click at [451, 157] on link "Settings" at bounding box center [444, 159] width 78 height 45
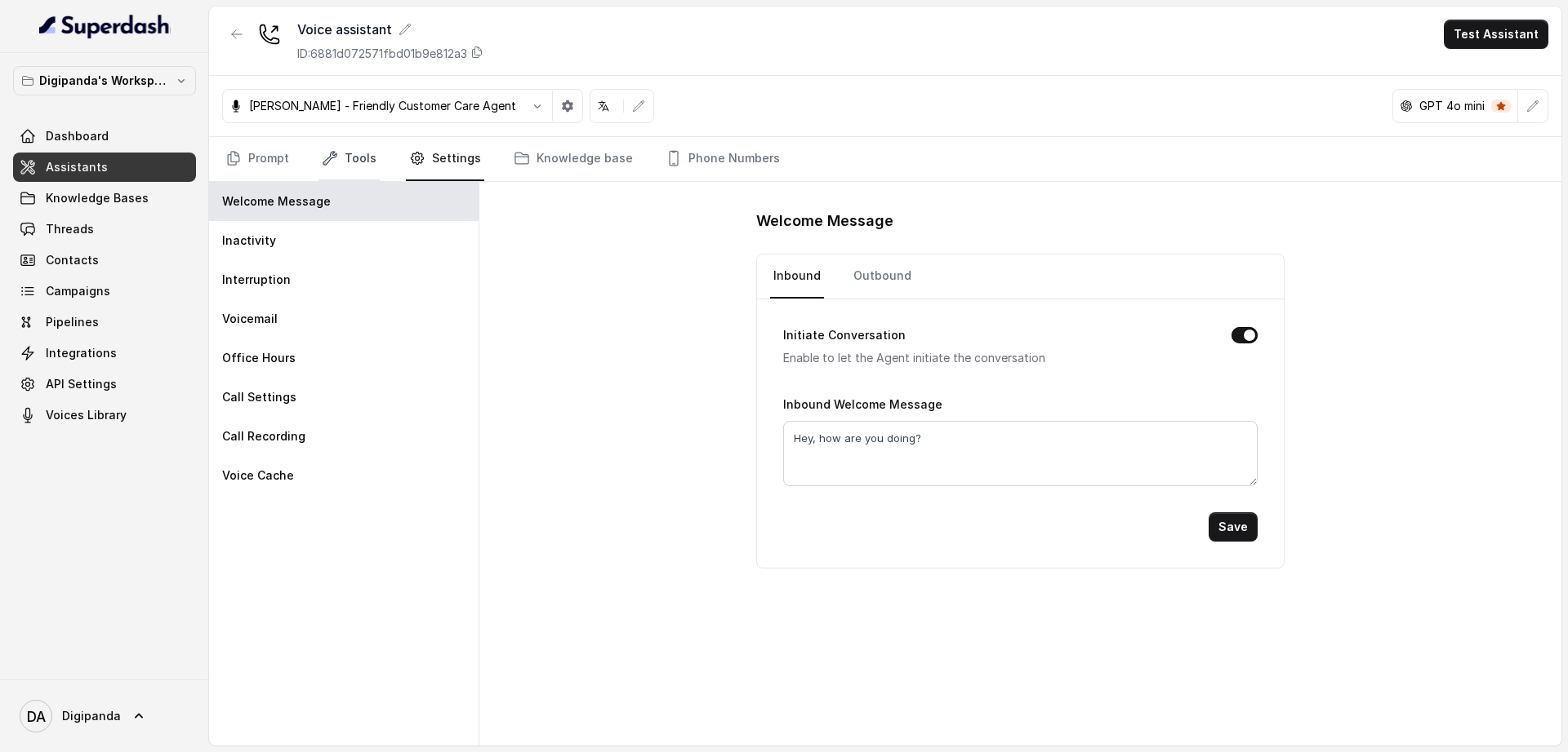
click at [361, 160] on link "Tools" at bounding box center [349, 159] width 61 height 45
